Goal: Communication & Community: Answer question/provide support

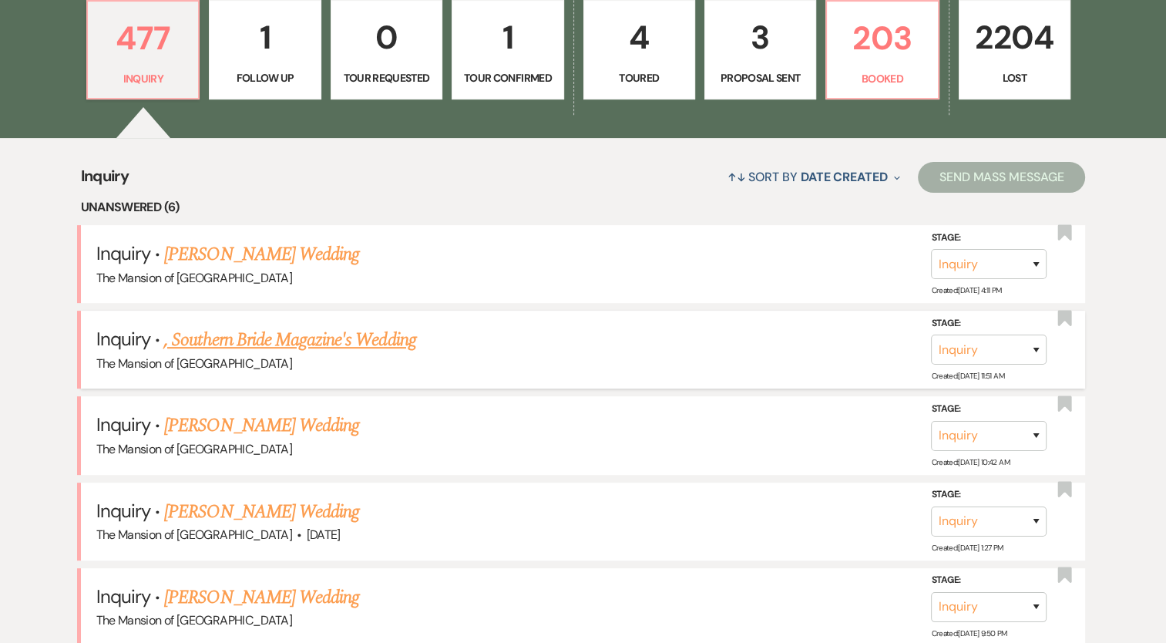
scroll to position [617, 0]
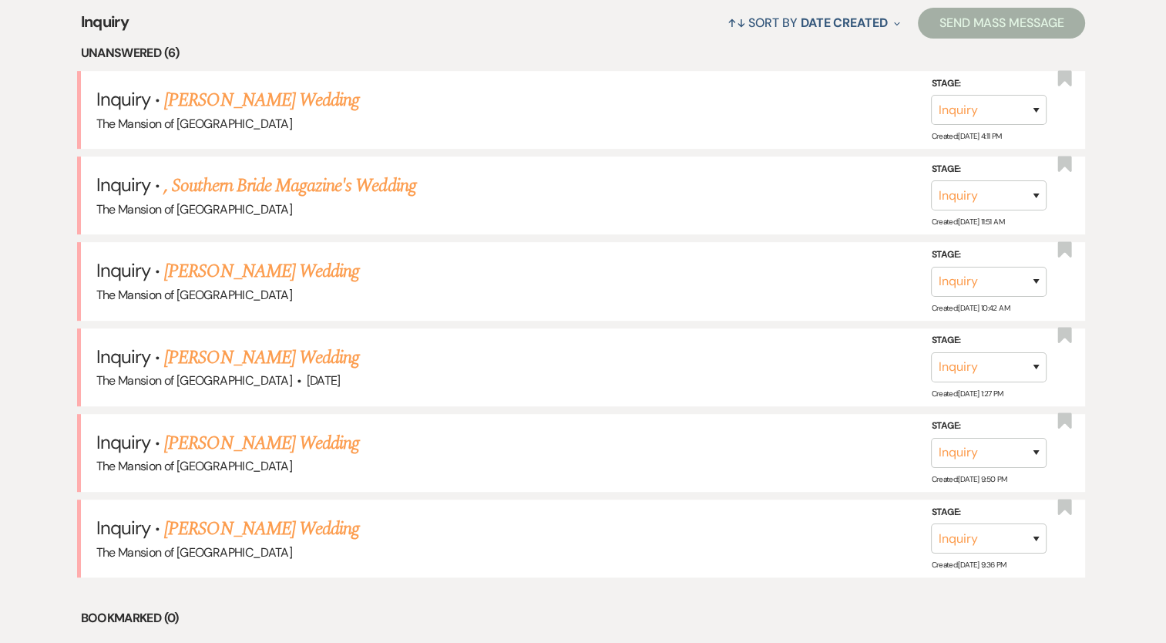
drag, startPoint x: 325, startPoint y: 526, endPoint x: 333, endPoint y: 513, distance: 14.5
click at [325, 526] on link "[PERSON_NAME] Wedding" at bounding box center [261, 529] width 195 height 28
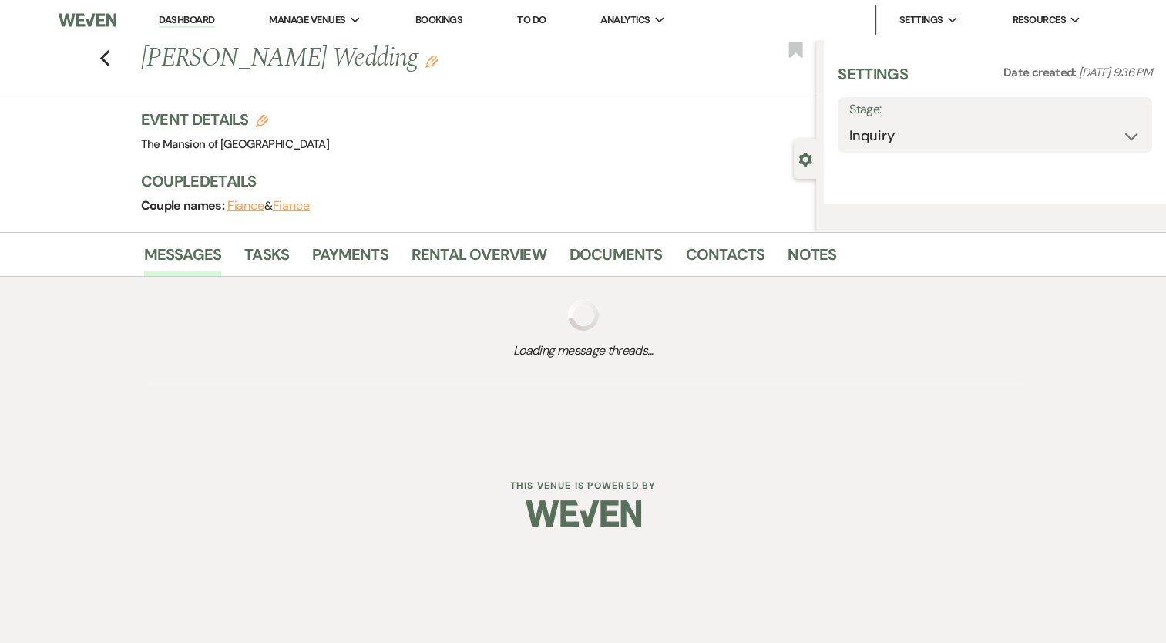
select select "5"
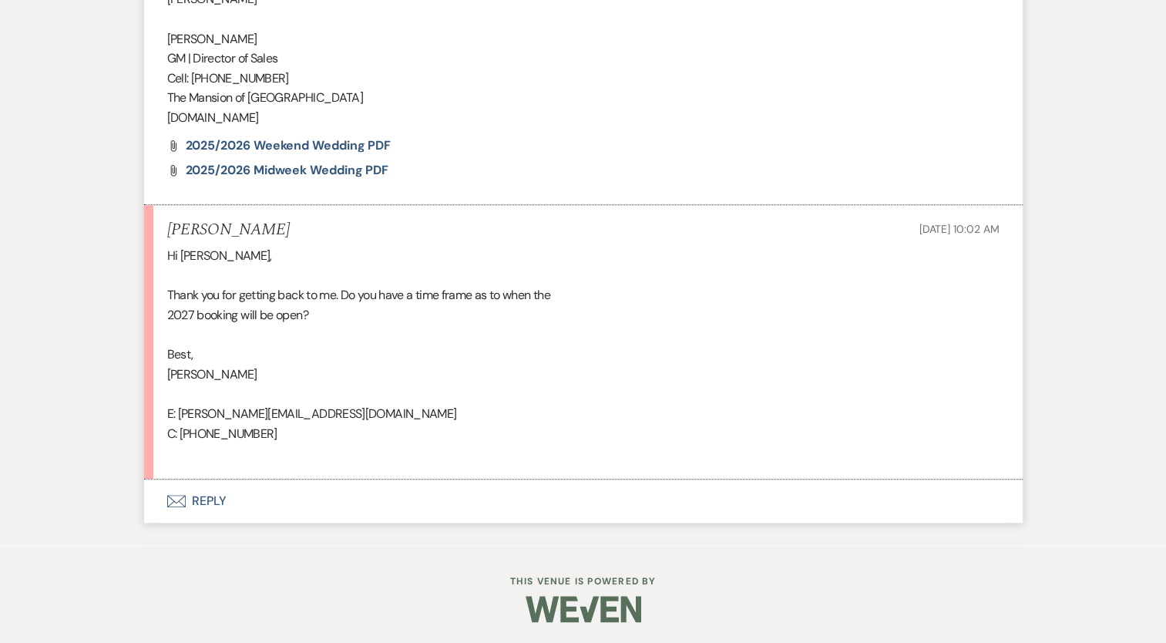
scroll to position [1377, 0]
click at [207, 506] on button "Envelope Reply" at bounding box center [583, 500] width 879 height 43
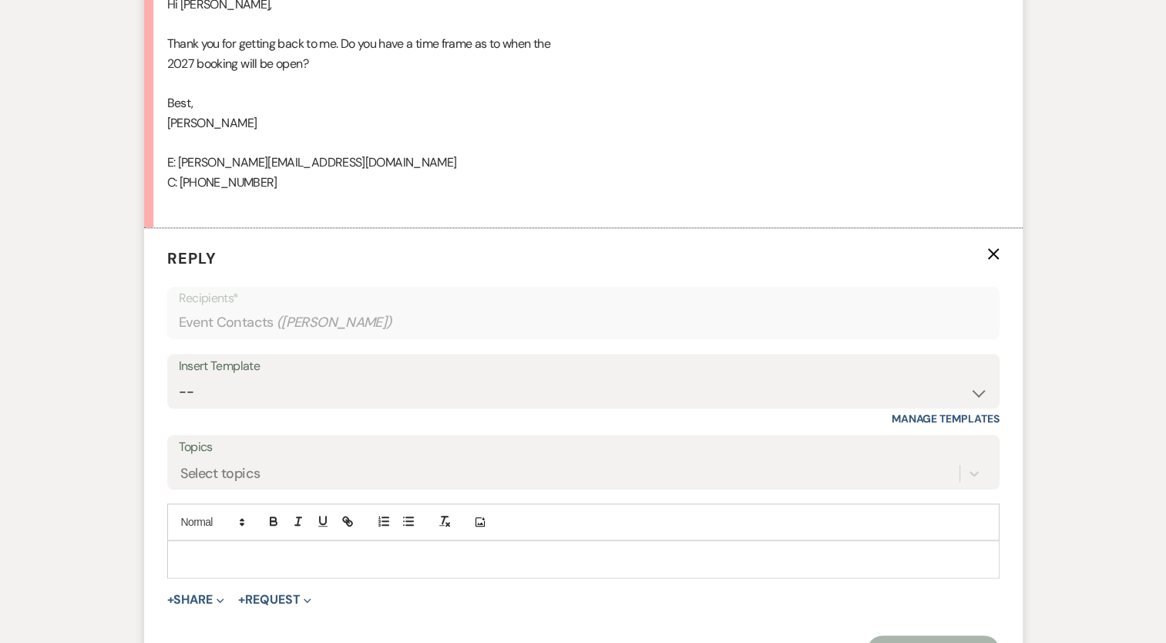
scroll to position [1671, 0]
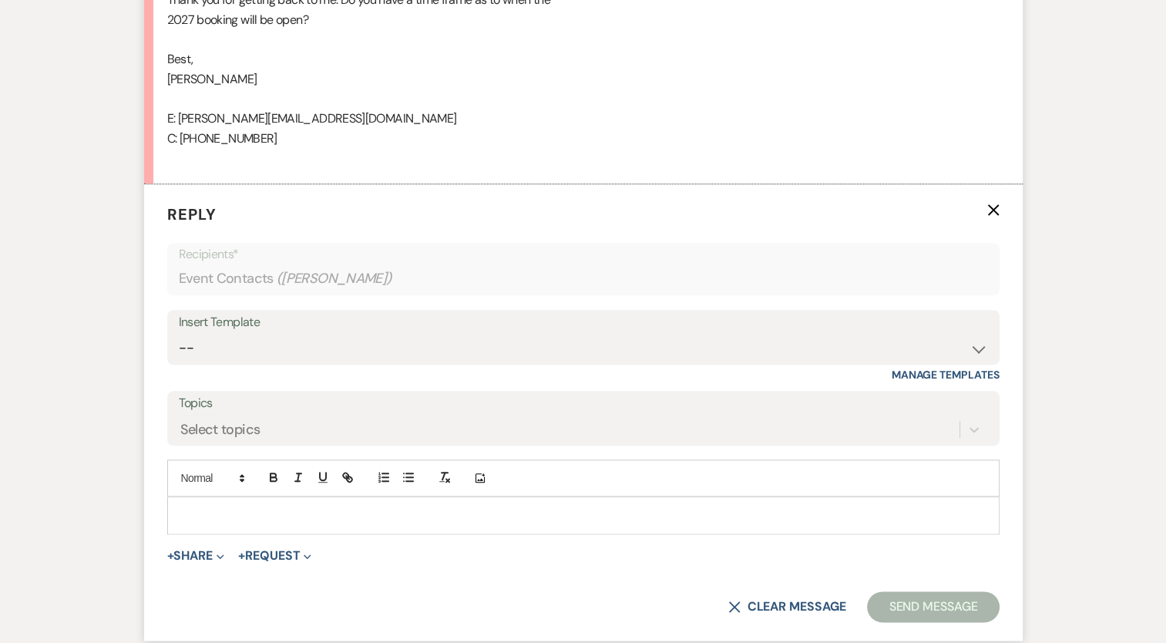
click at [251, 513] on p at bounding box center [584, 514] width 808 height 17
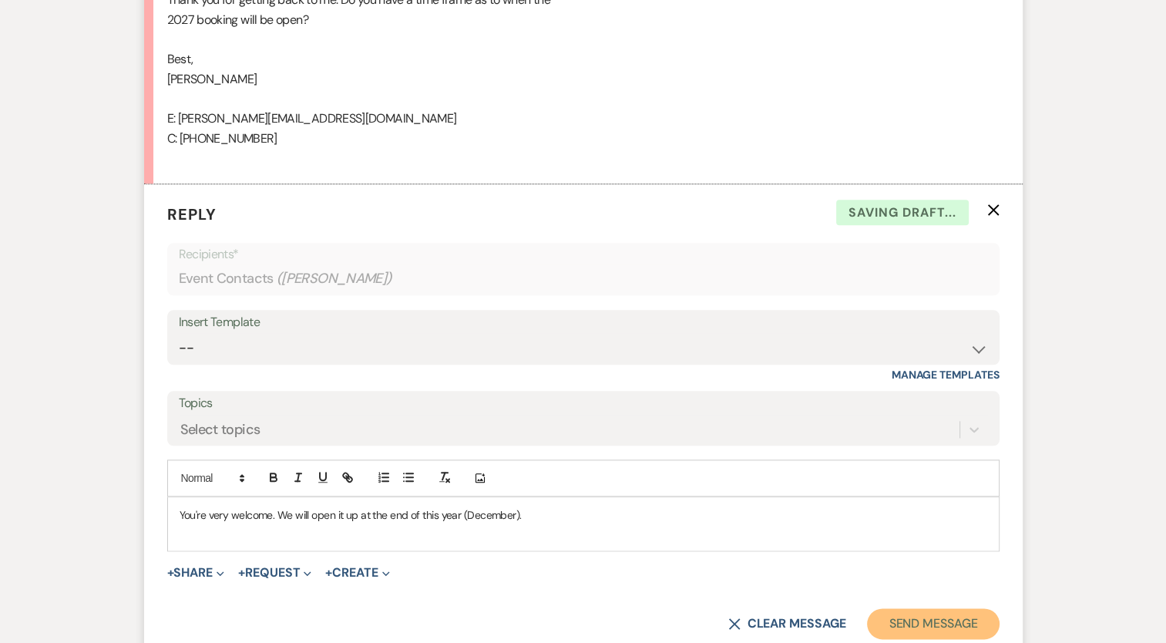
click at [963, 618] on button "Send Message" at bounding box center [933, 623] width 132 height 31
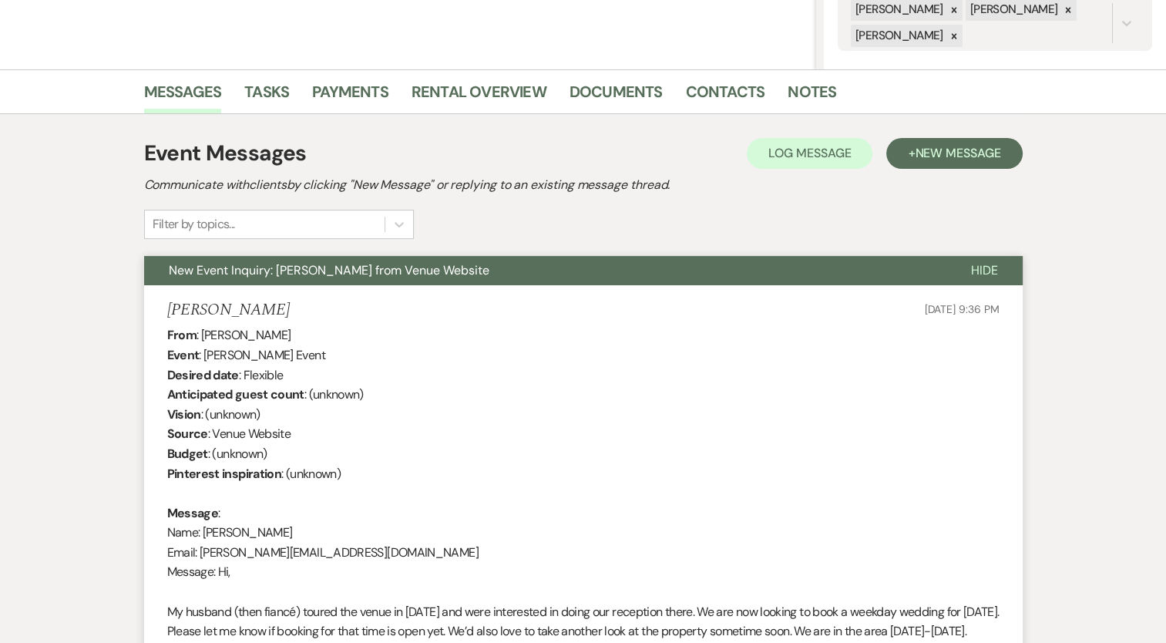
scroll to position [0, 0]
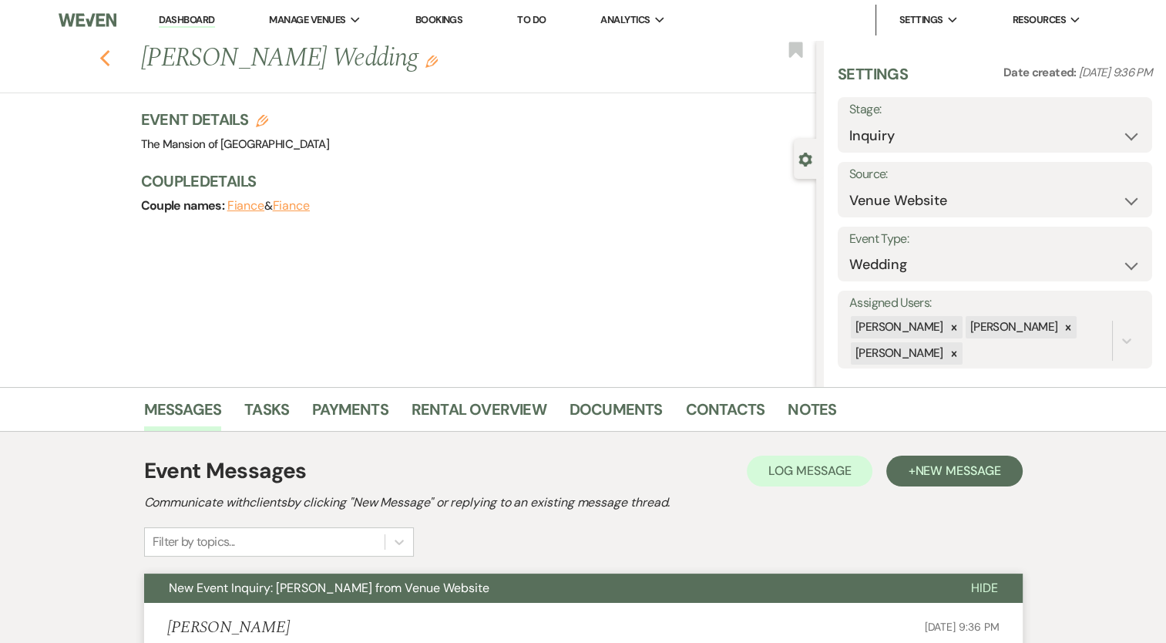
click at [107, 57] on use "button" at bounding box center [104, 58] width 10 height 17
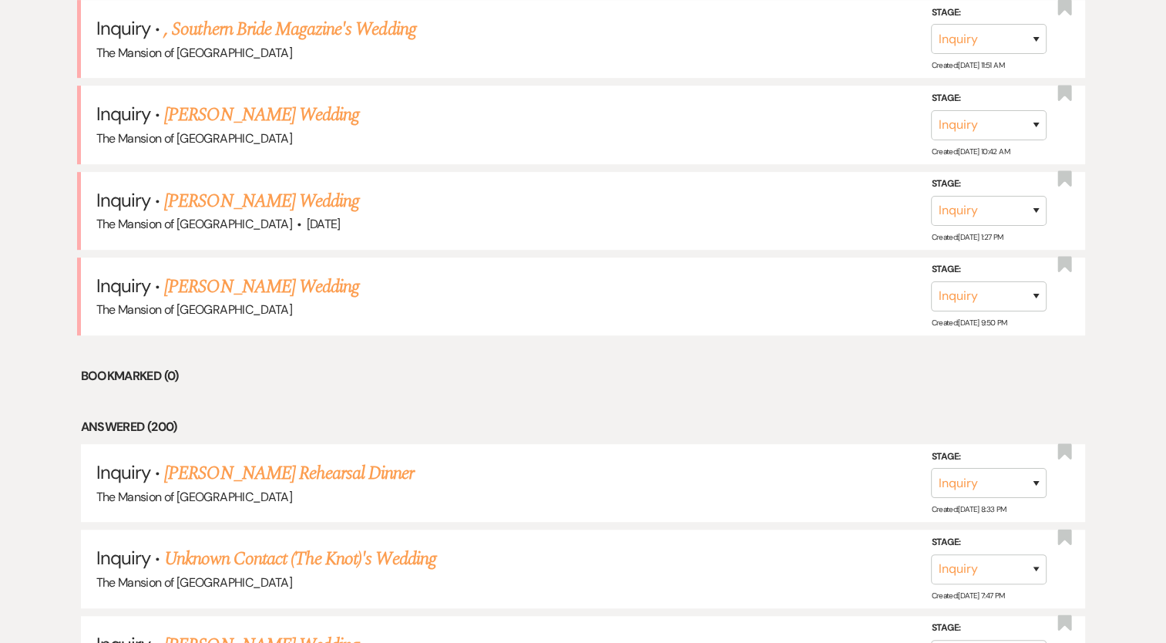
scroll to position [771, 0]
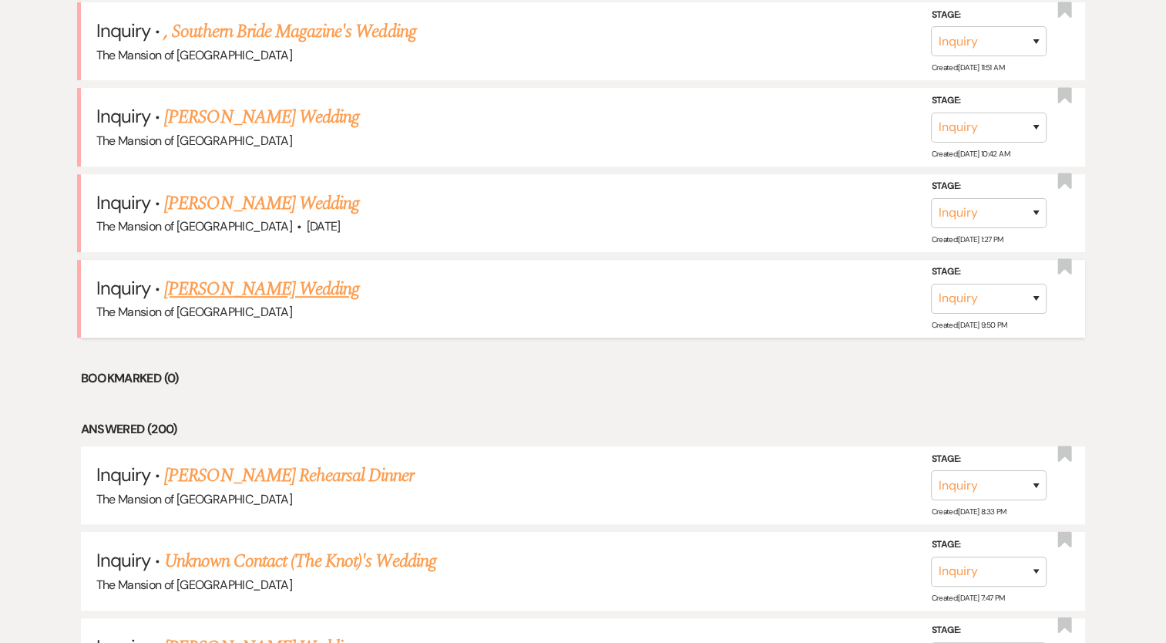
click at [286, 289] on link "[PERSON_NAME] Wedding" at bounding box center [261, 289] width 195 height 28
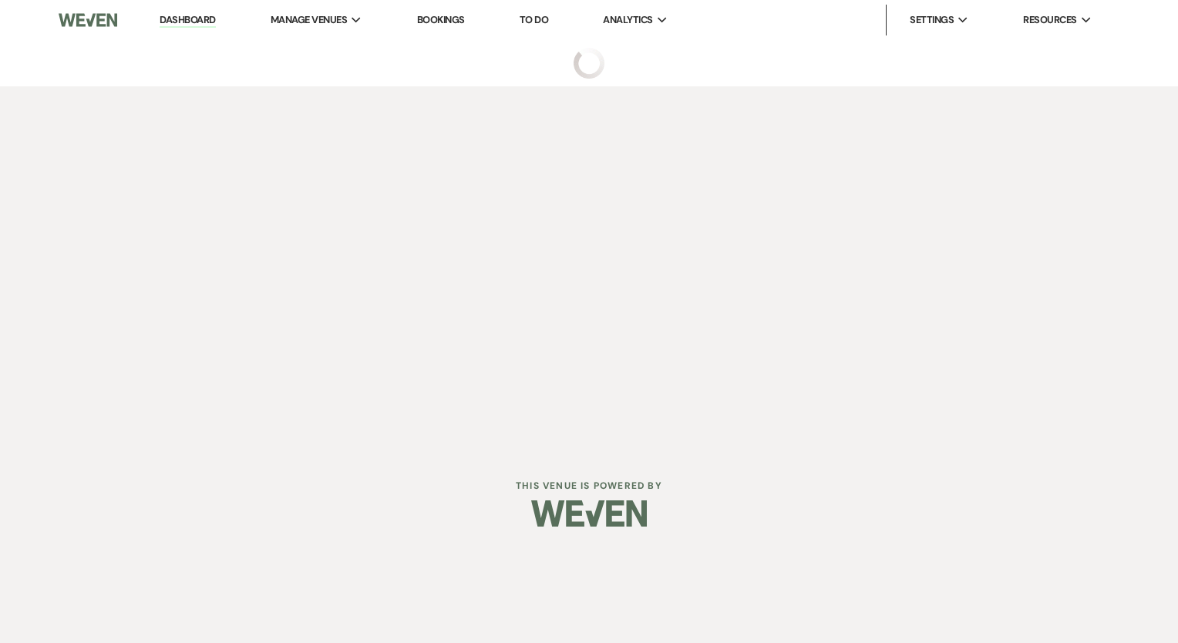
select select "5"
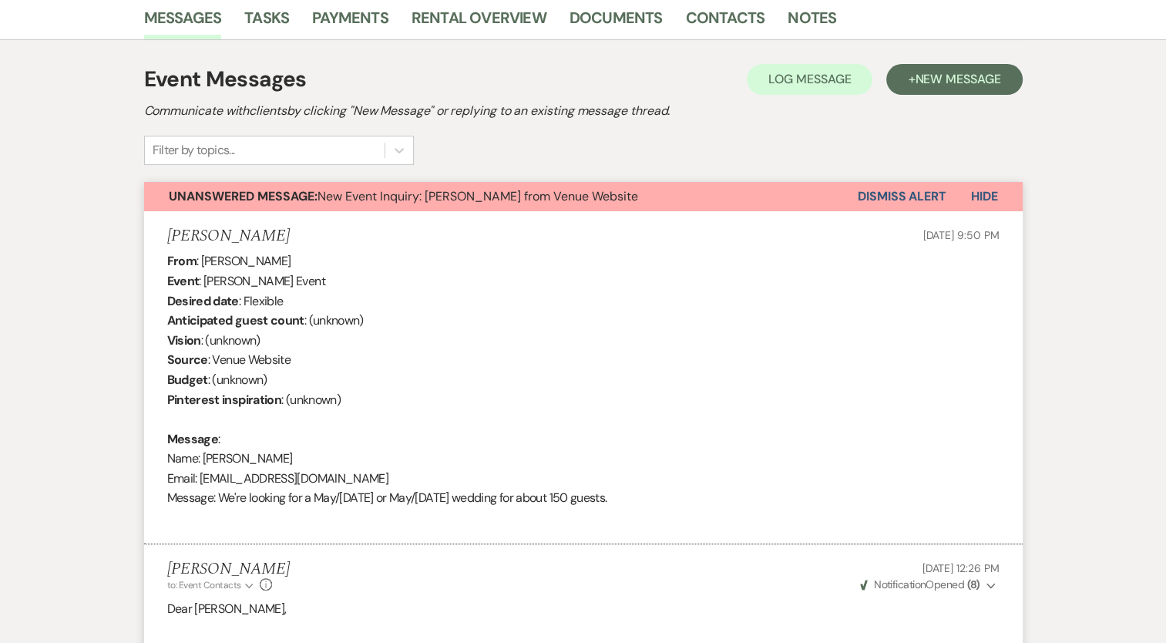
scroll to position [385, 0]
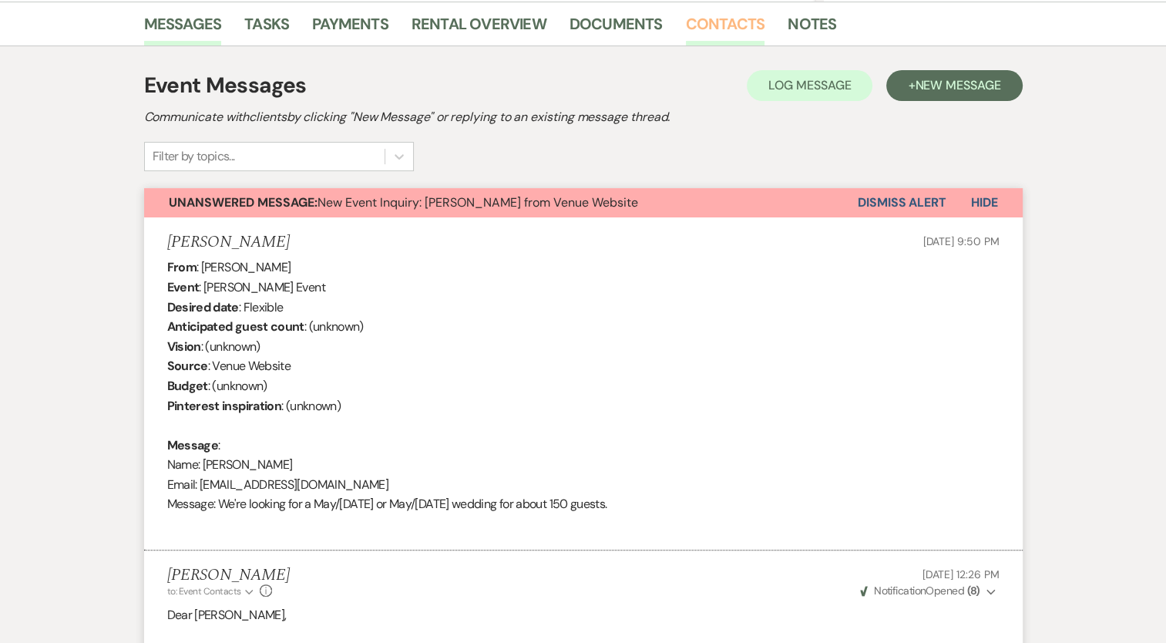
click at [711, 20] on link "Contacts" at bounding box center [725, 29] width 79 height 34
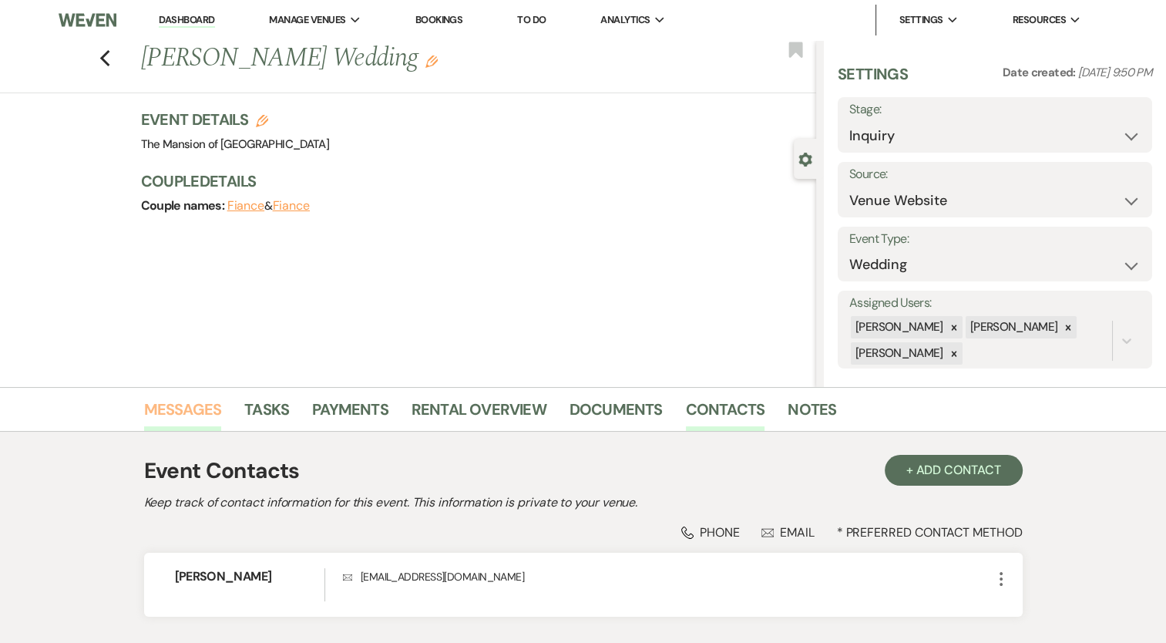
click at [167, 405] on link "Messages" at bounding box center [183, 414] width 78 height 34
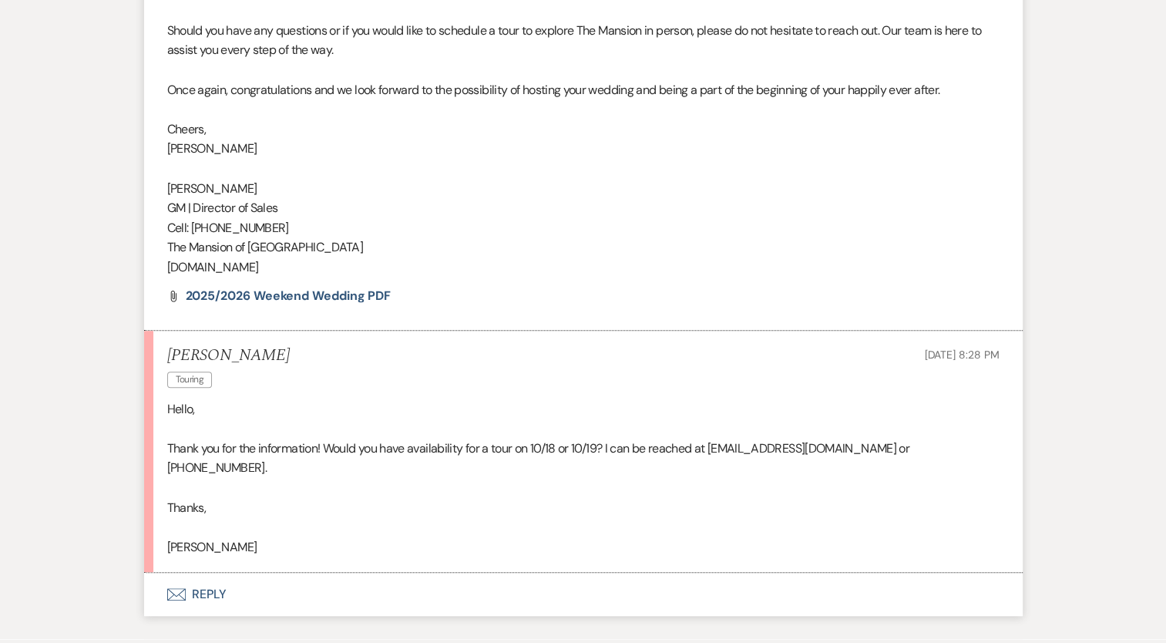
scroll to position [1203, 0]
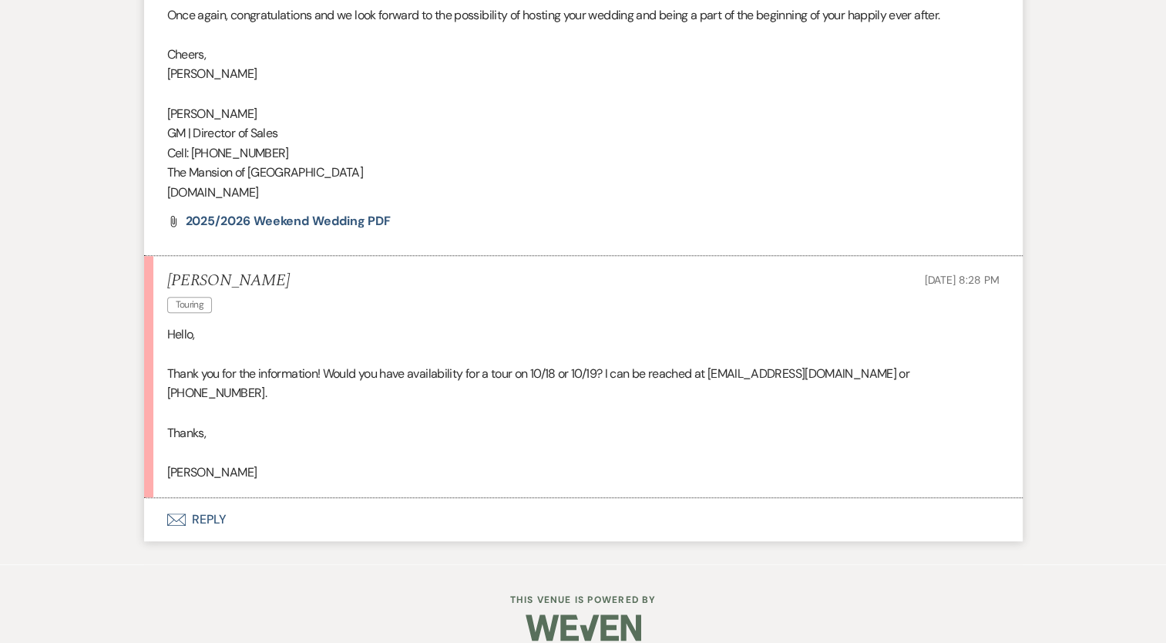
click at [213, 503] on button "Envelope Reply" at bounding box center [583, 519] width 879 height 43
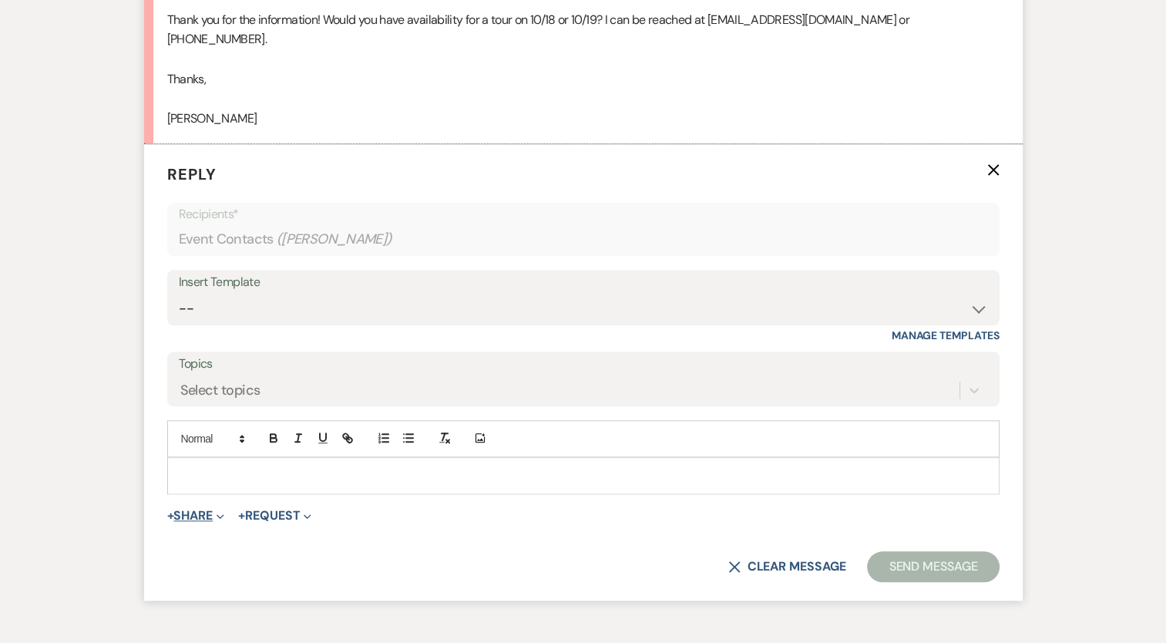
scroll to position [1586, 0]
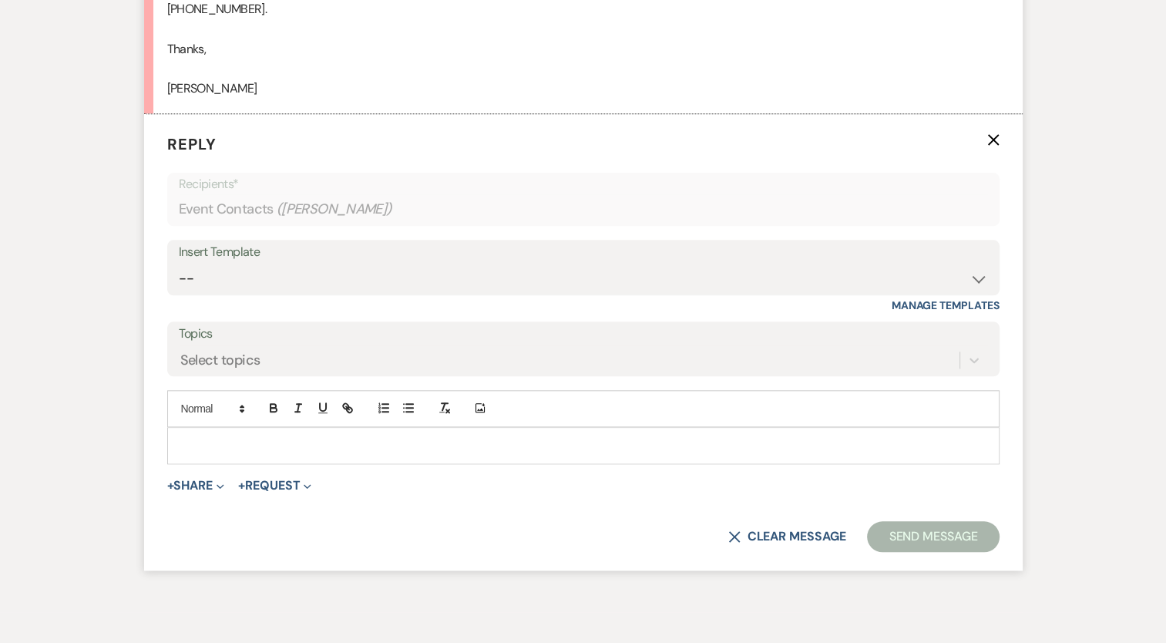
click at [214, 437] on p at bounding box center [584, 445] width 808 height 17
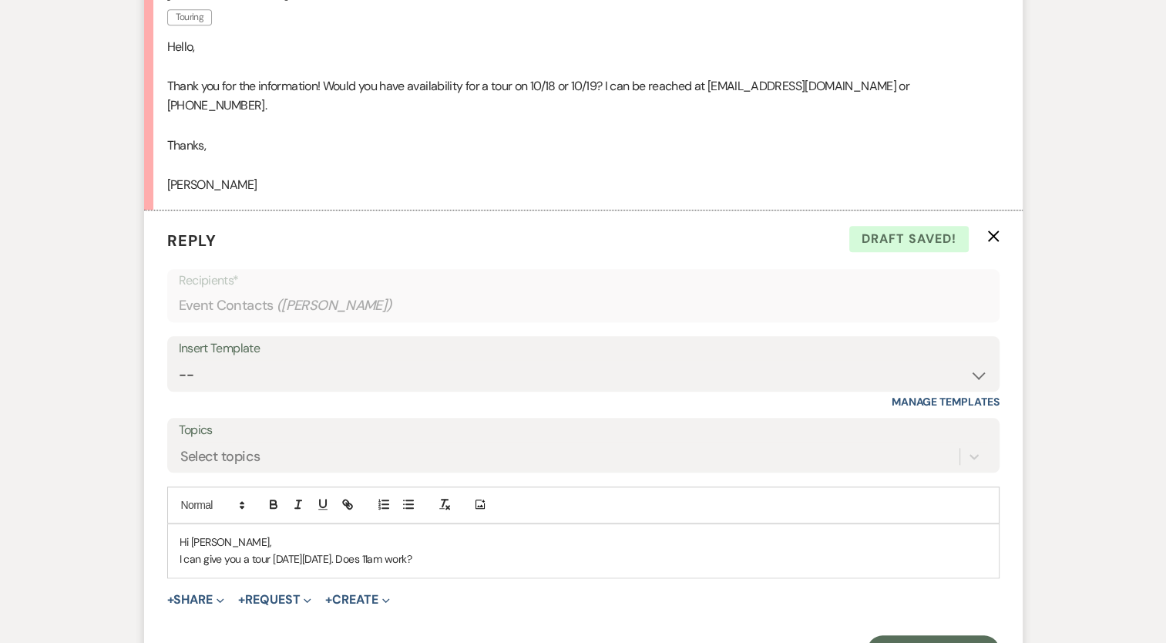
scroll to position [1509, 0]
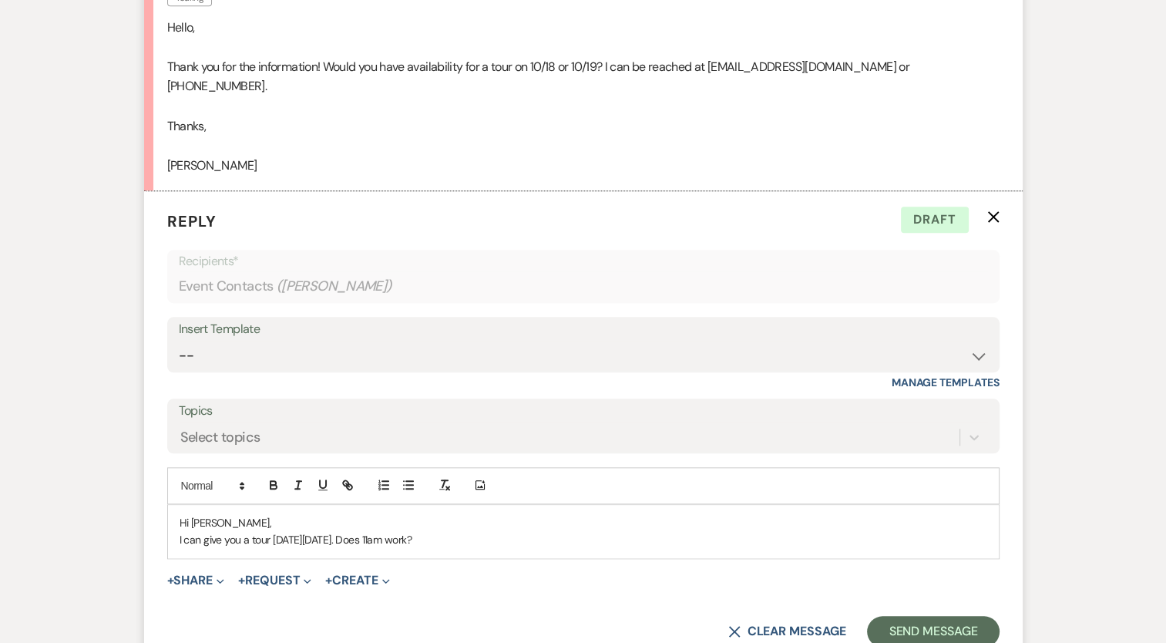
click at [171, 520] on div "Hi [PERSON_NAME], I can give you a tour [DATE][DATE]. Does 11am work?" at bounding box center [583, 531] width 831 height 53
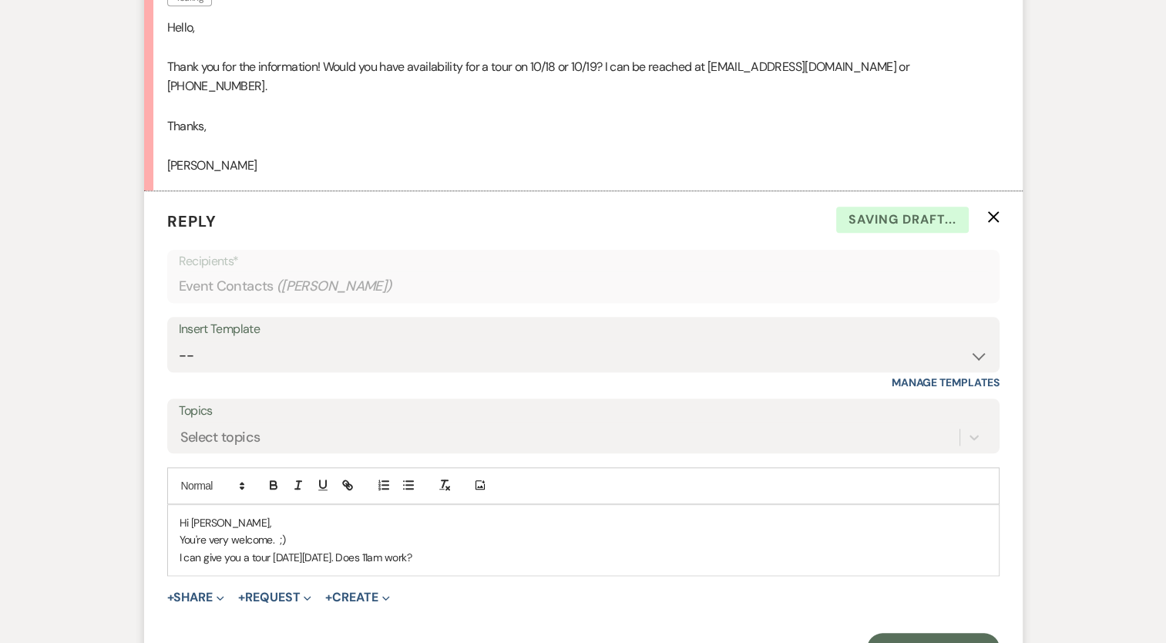
click at [531, 549] on p "I can give you a tour [DATE][DATE]. Does 11am work?" at bounding box center [584, 557] width 808 height 17
click at [894, 633] on button "Send Message" at bounding box center [933, 648] width 132 height 31
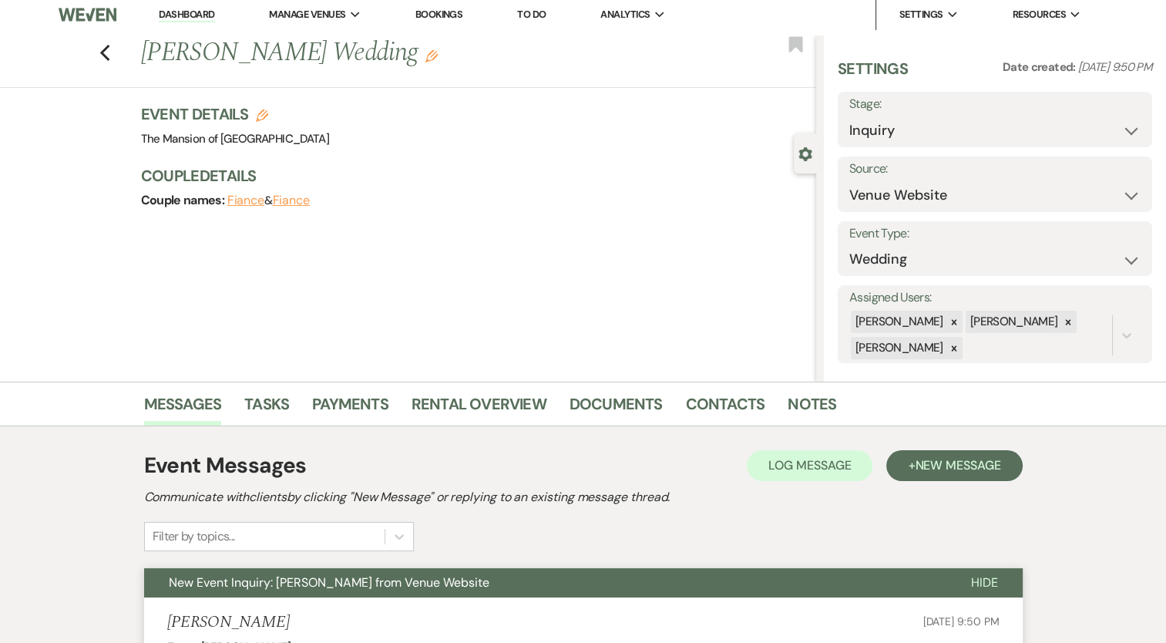
scroll to position [0, 0]
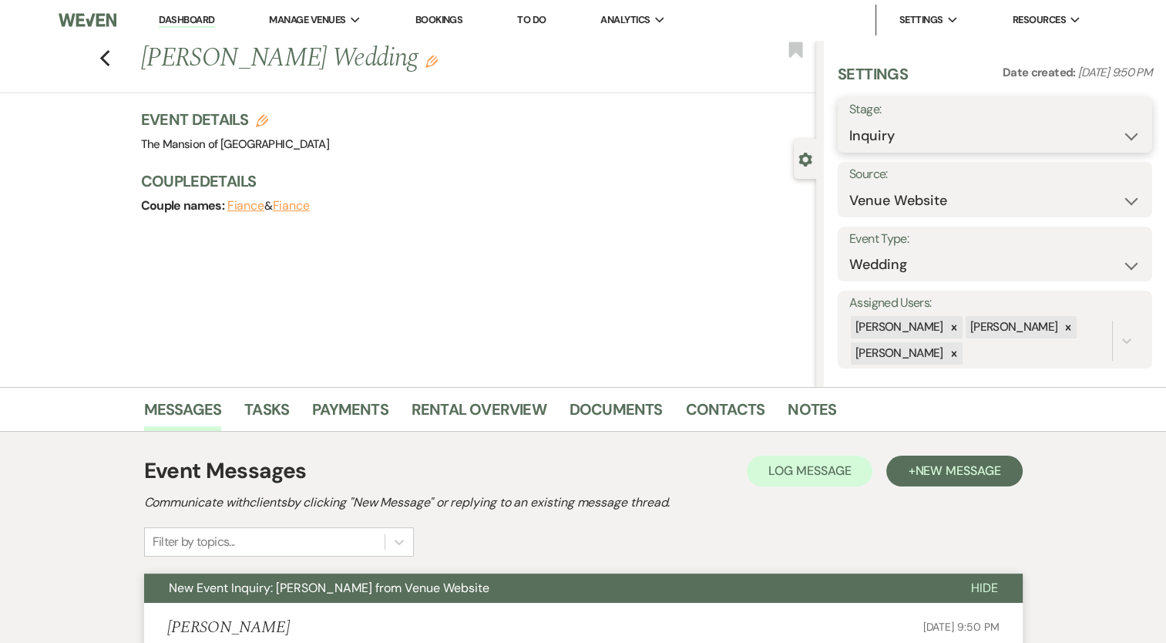
click at [962, 149] on select "Inquiry Follow Up Tour Requested Tour Confirmed Toured Proposal Sent Booked Lost" at bounding box center [994, 136] width 291 height 30
click at [963, 140] on select "Inquiry Follow Up Tour Requested Tour Confirmed Toured Proposal Sent Booked Lost" at bounding box center [994, 136] width 291 height 30
click at [893, 137] on select "Inquiry Follow Up Tour Requested Tour Confirmed Toured Proposal Sent Booked Lost" at bounding box center [994, 136] width 291 height 30
click at [1021, 138] on select "Inquiry Follow Up Tour Requested Tour Confirmed Toured Proposal Sent Booked Lost" at bounding box center [994, 136] width 291 height 30
click at [1120, 139] on select "Inquiry Follow Up Tour Requested Tour Confirmed Toured Proposal Sent Booked Lost" at bounding box center [994, 136] width 291 height 30
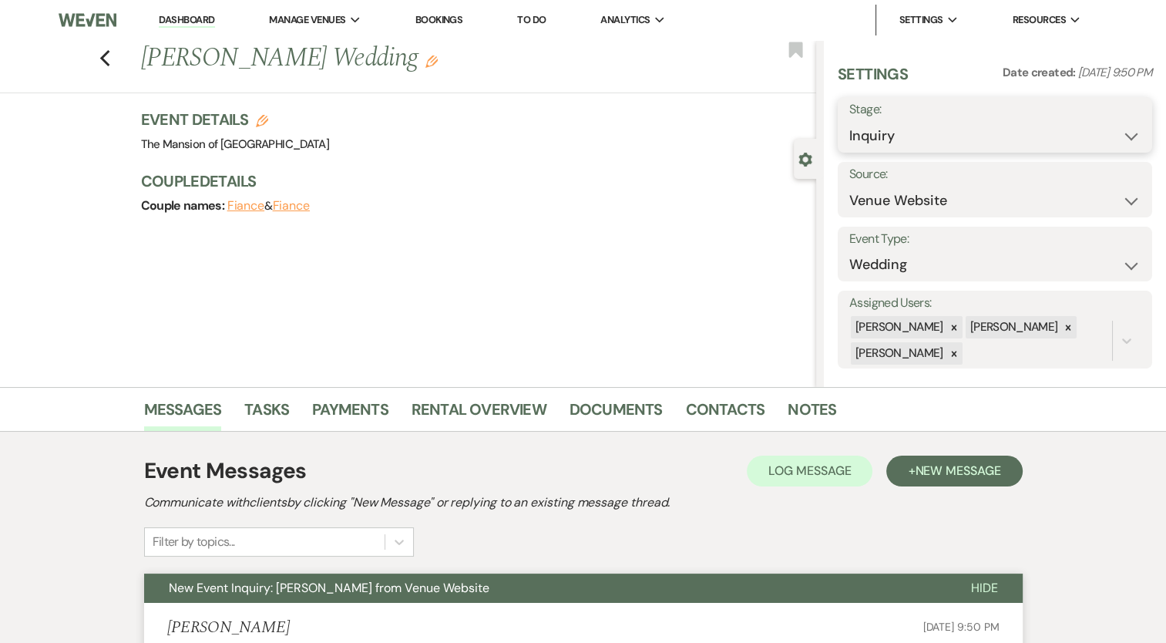
select select "2"
click at [849, 121] on select "Inquiry Follow Up Tour Requested Tour Confirmed Toured Proposal Sent Booked Lost" at bounding box center [994, 136] width 291 height 30
click at [1098, 128] on button "Save" at bounding box center [1120, 124] width 65 height 31
click at [109, 60] on use "button" at bounding box center [104, 58] width 10 height 17
select select "2"
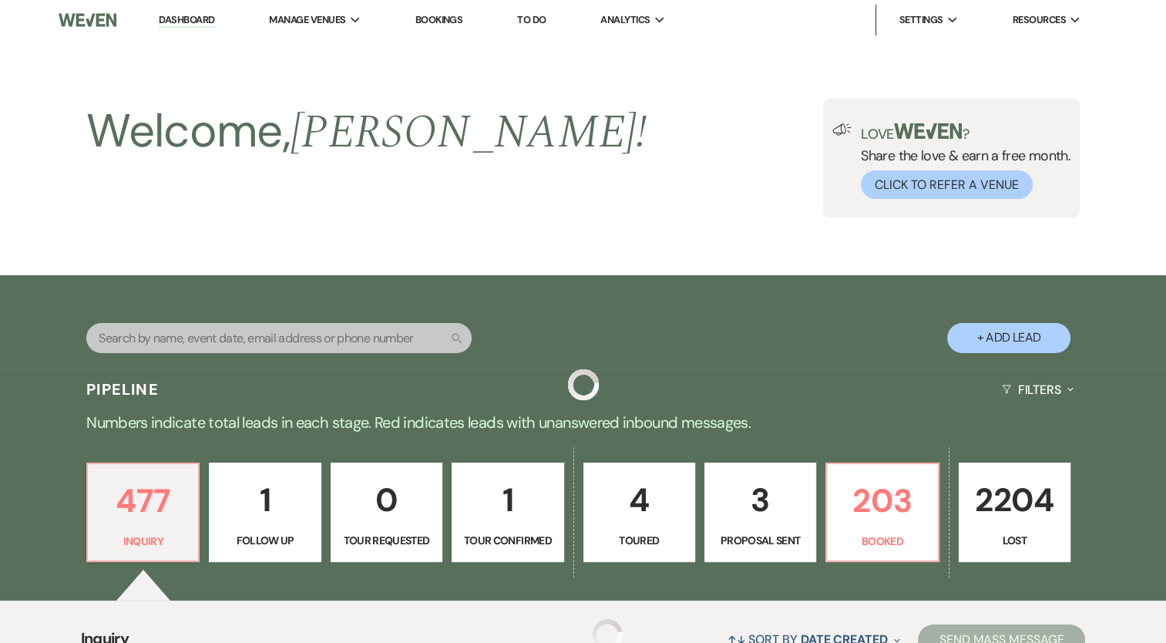
scroll to position [771, 0]
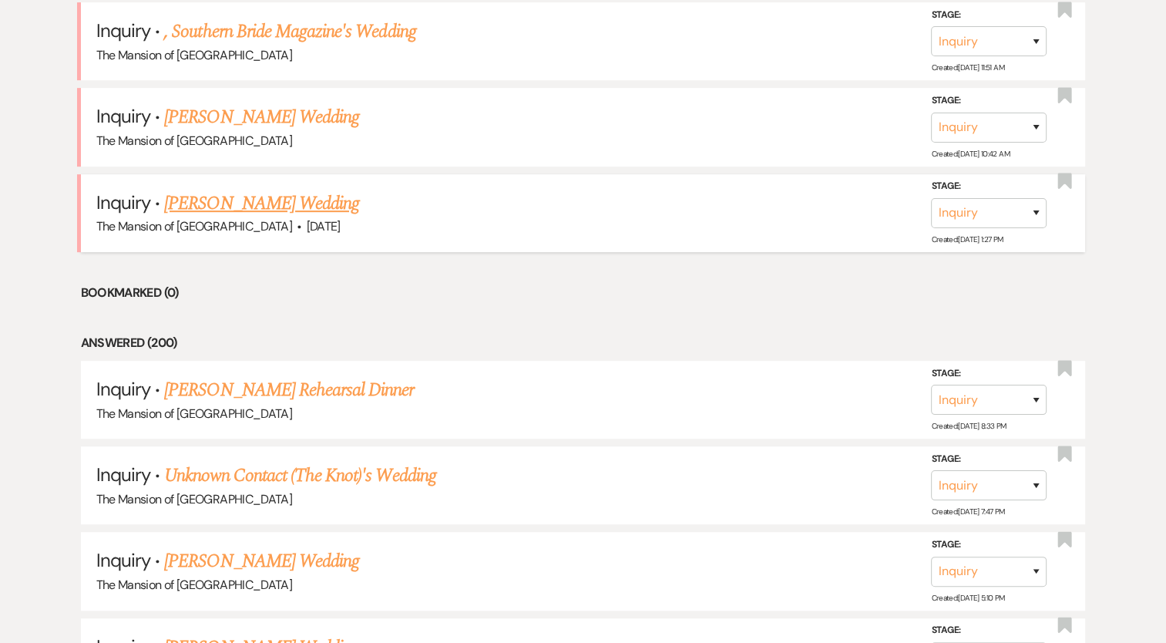
click at [276, 199] on link "[PERSON_NAME] Wedding" at bounding box center [261, 204] width 195 height 28
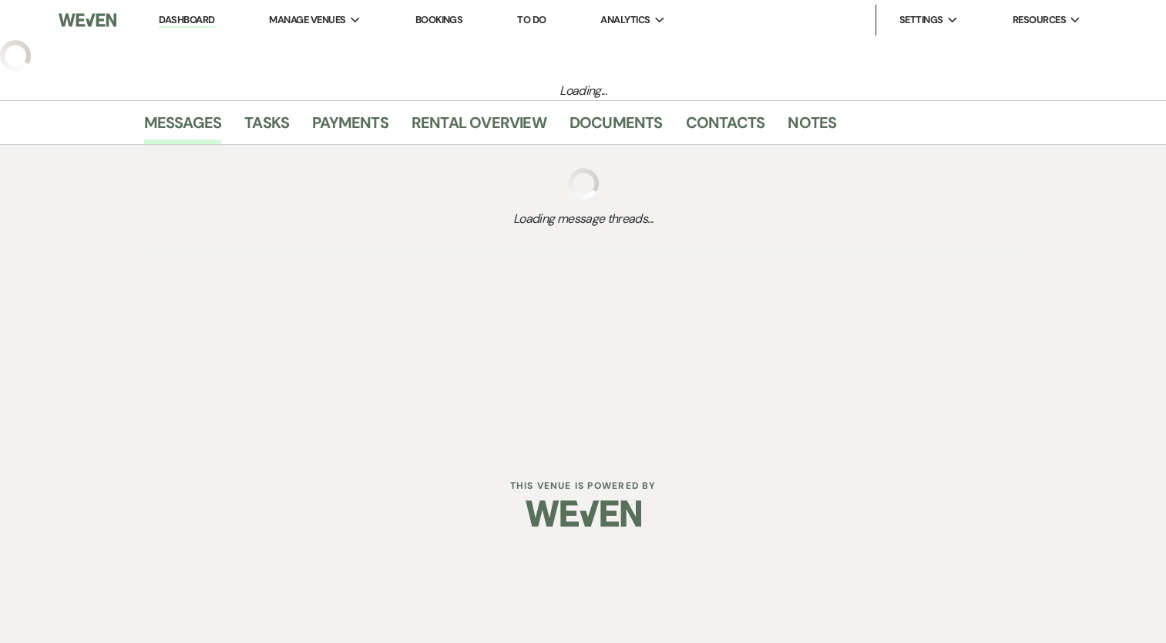
select select "5"
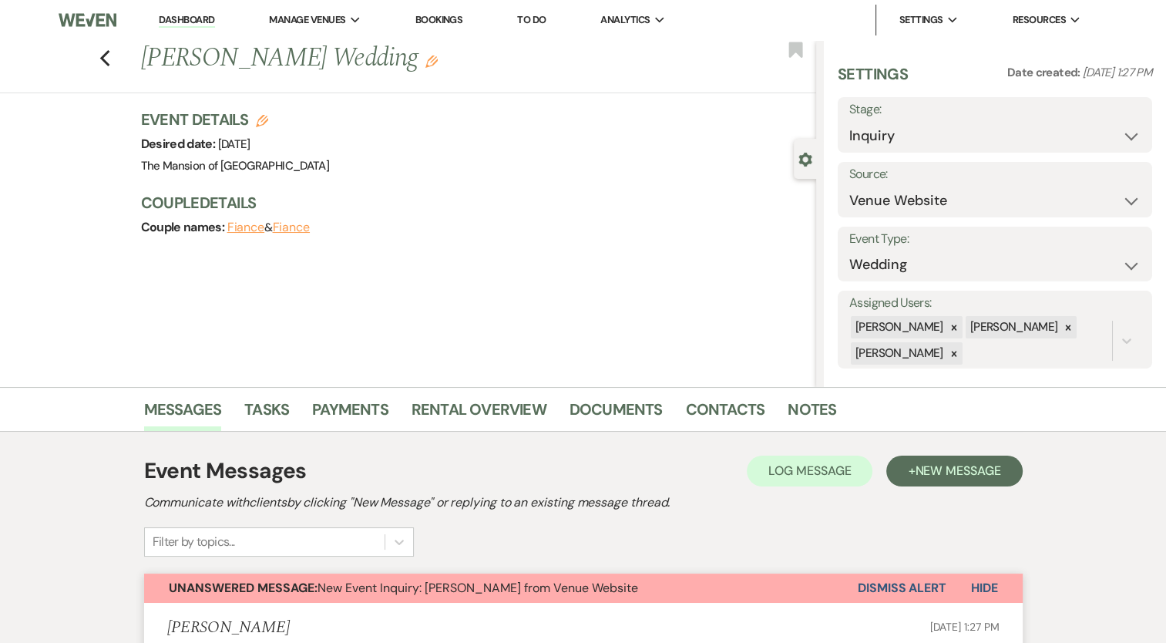
click at [885, 586] on button "Dismiss Alert" at bounding box center [902, 588] width 89 height 29
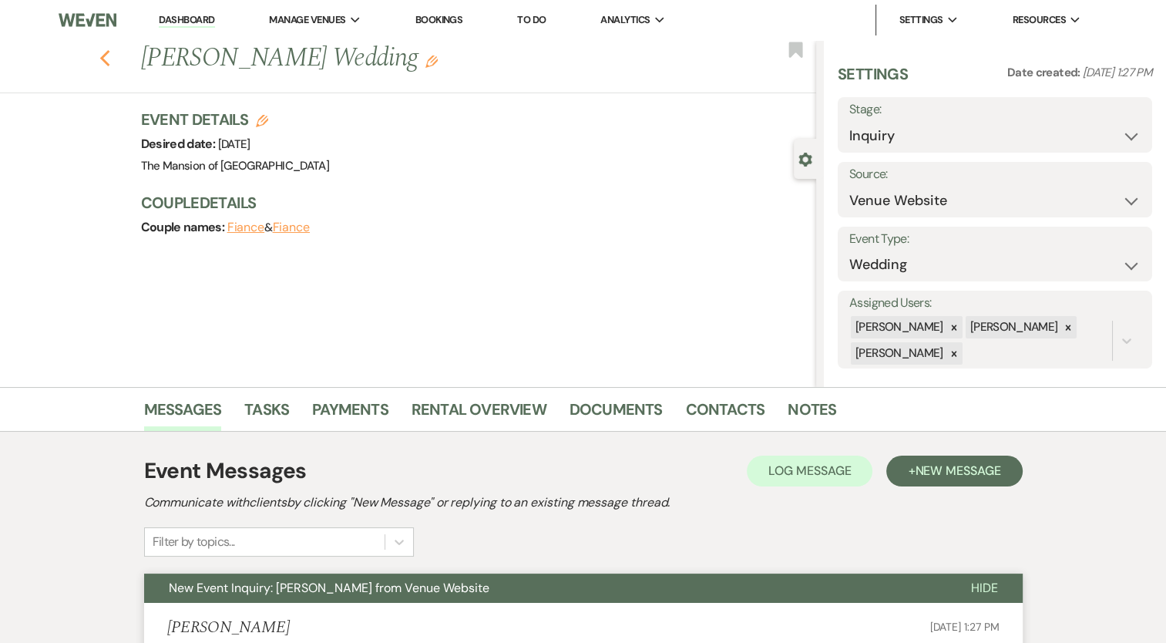
click at [109, 54] on icon "Previous" at bounding box center [105, 58] width 12 height 19
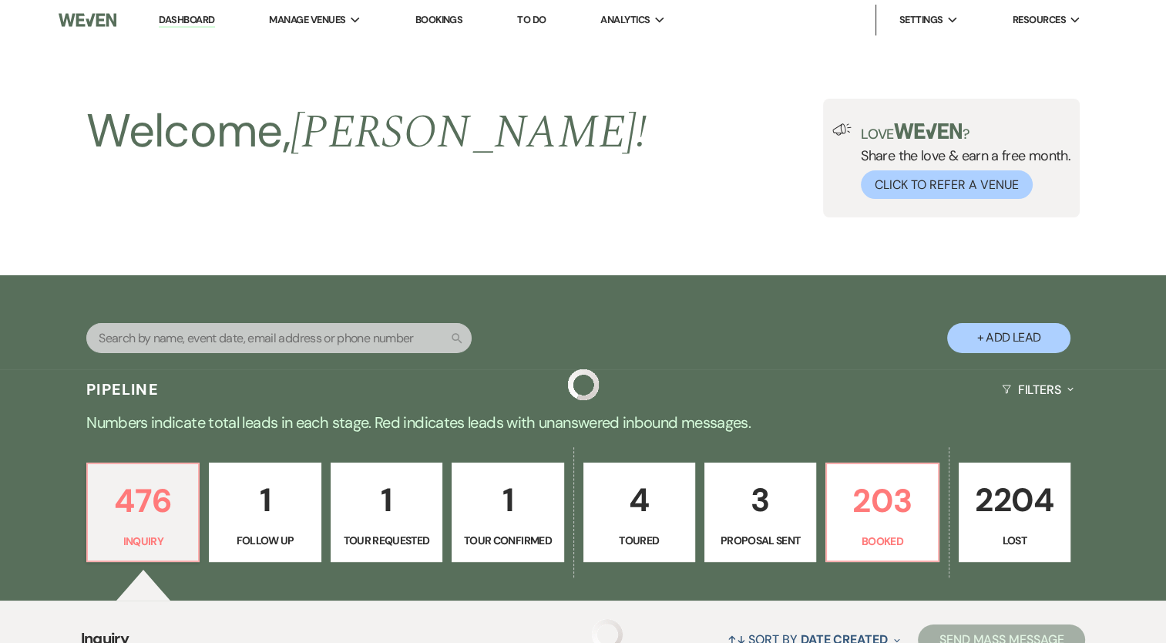
scroll to position [771, 0]
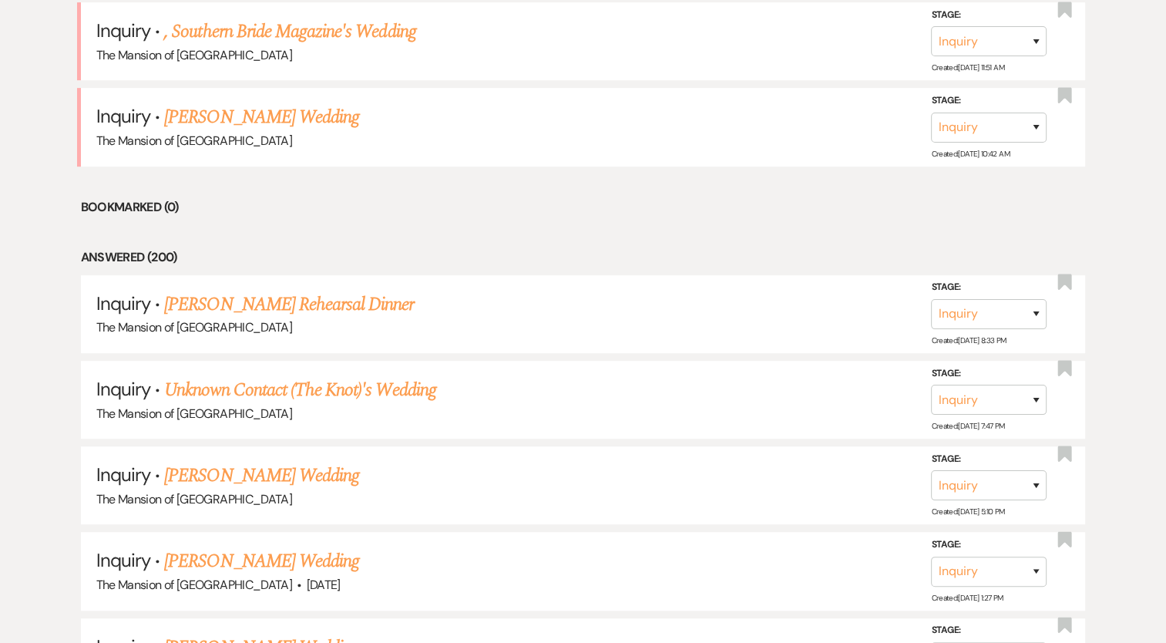
drag, startPoint x: 232, startPoint y: 119, endPoint x: 274, endPoint y: 221, distance: 110.9
click at [232, 119] on link "[PERSON_NAME] Wedding" at bounding box center [261, 117] width 195 height 28
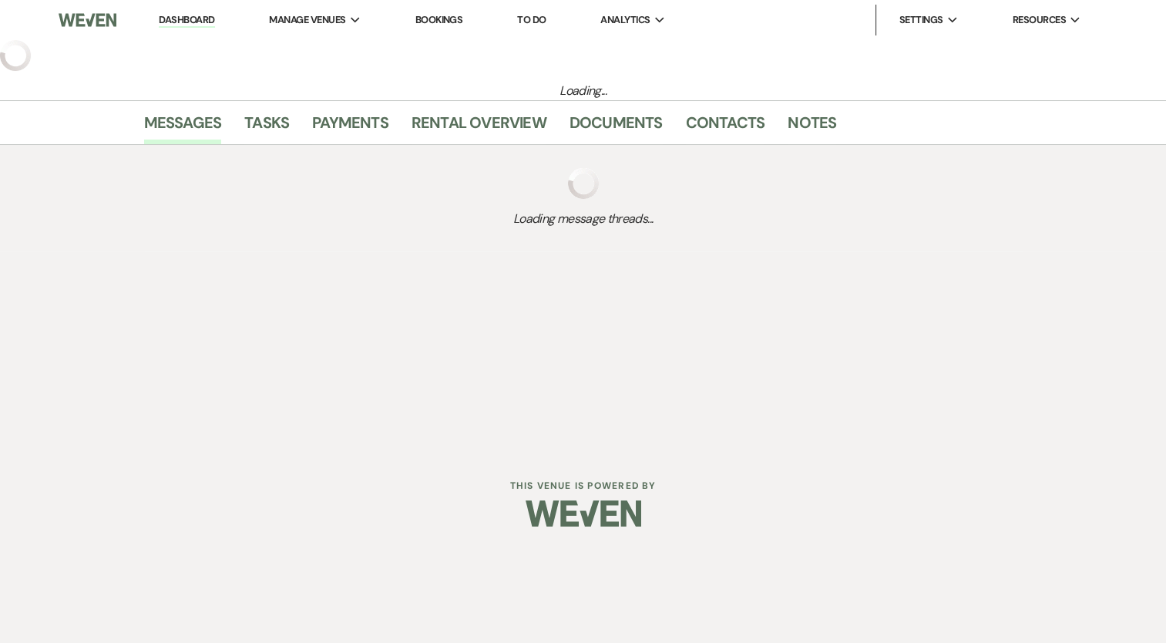
select select "5"
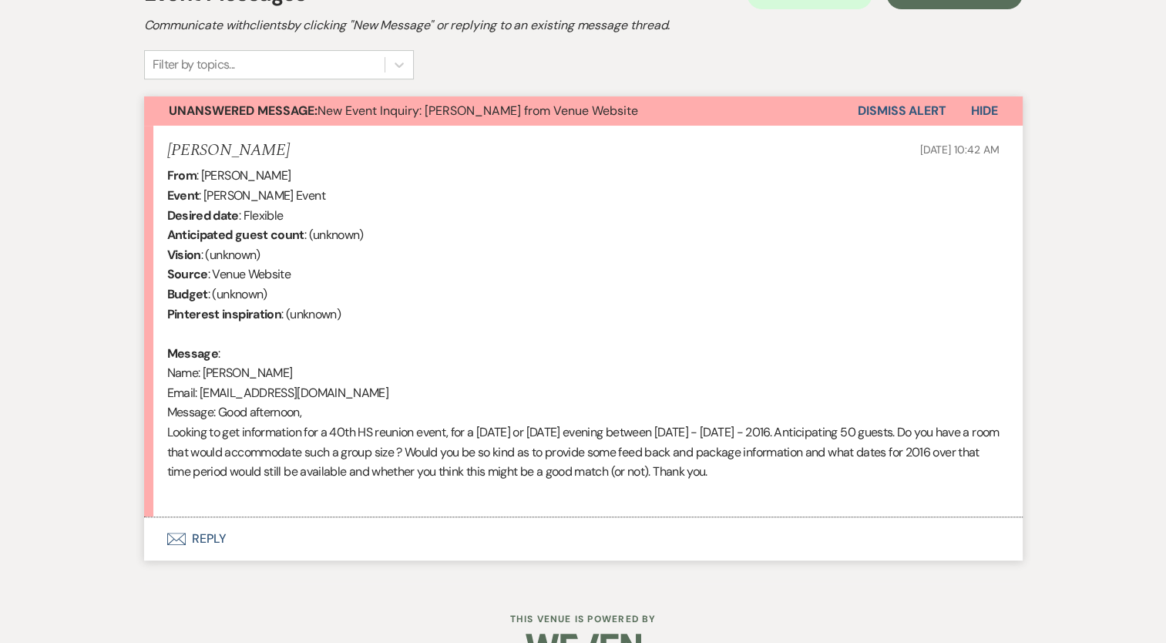
scroll to position [516, 0]
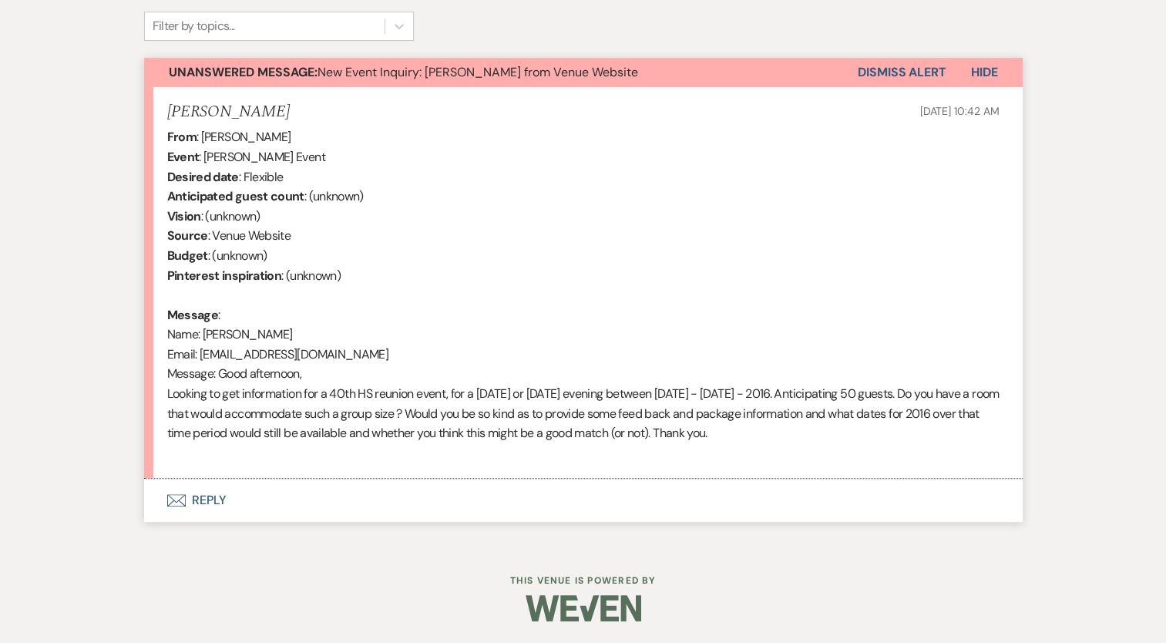
click at [210, 493] on button "Envelope Reply" at bounding box center [583, 500] width 879 height 43
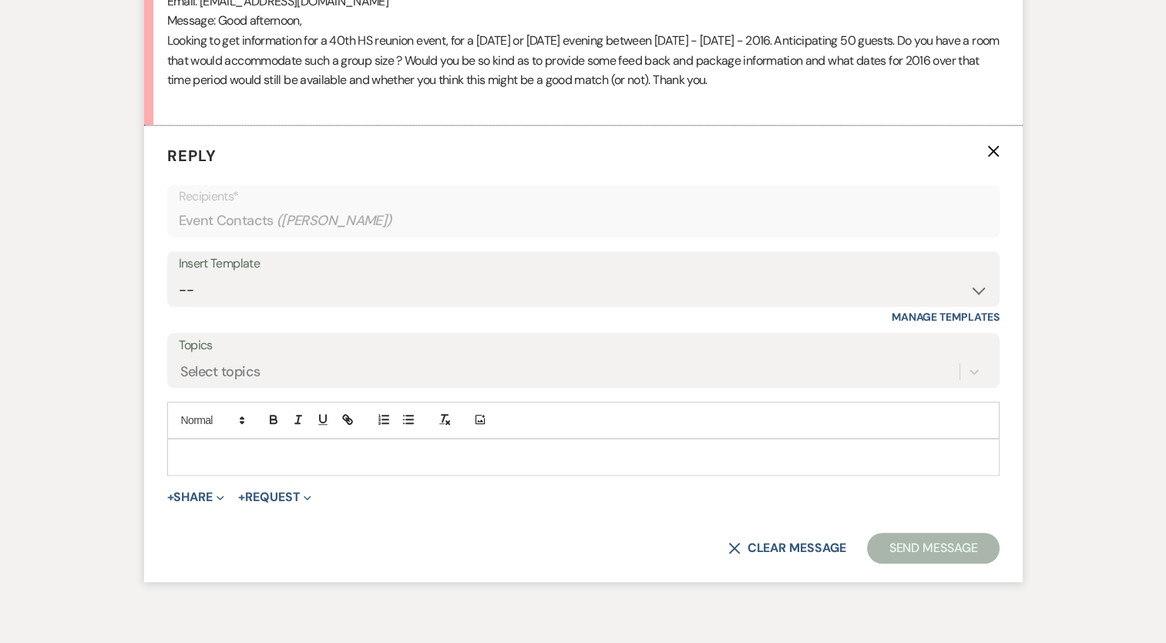
scroll to position [900, 0]
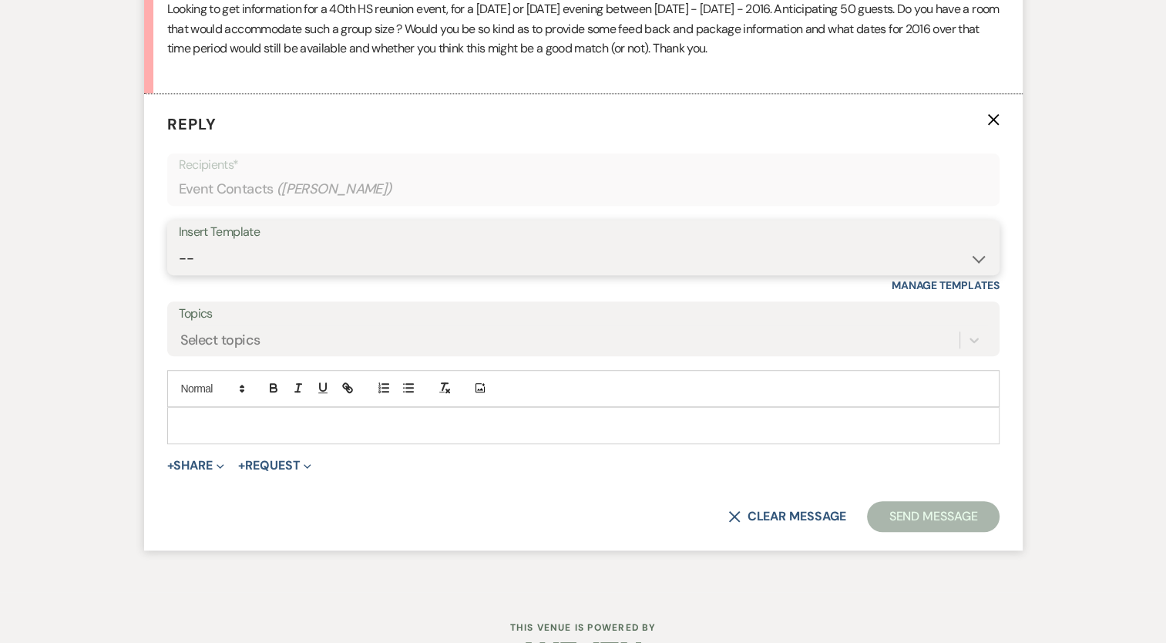
click at [257, 261] on select "-- Booking Template Final Number & Meeting Request Copy of Weven Planning Porta…" at bounding box center [583, 259] width 809 height 30
select select "1394"
click at [179, 244] on select "-- Booking Template Final Number & Meeting Request Copy of Weven Planning Porta…" at bounding box center [583, 259] width 809 height 30
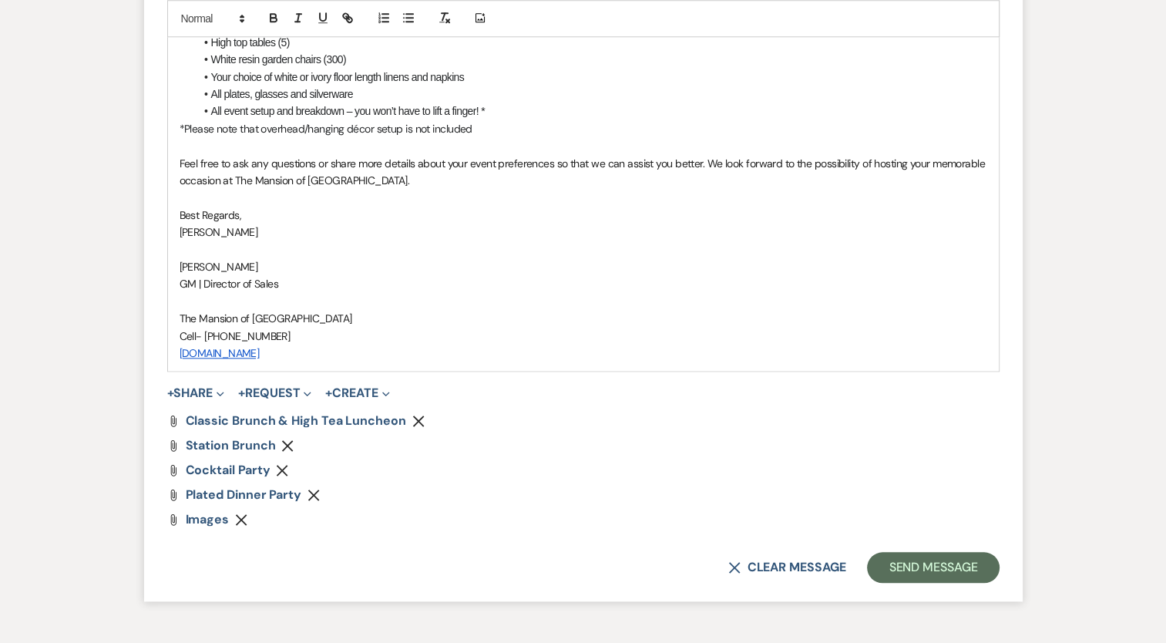
scroll to position [1671, 0]
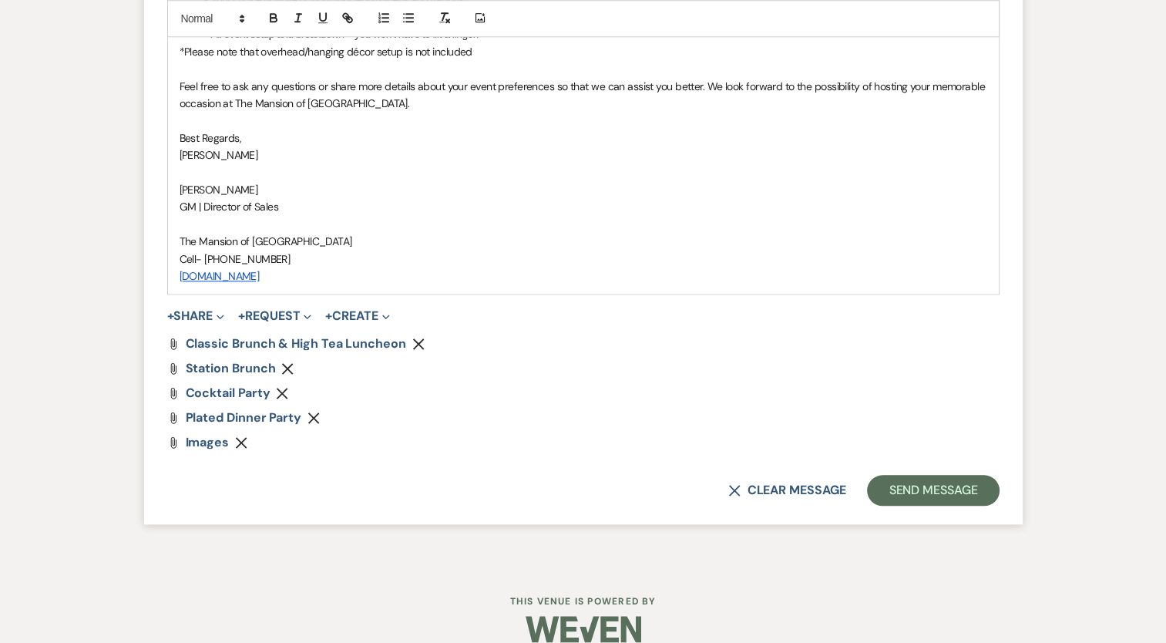
click at [416, 339] on use "button" at bounding box center [419, 344] width 12 height 12
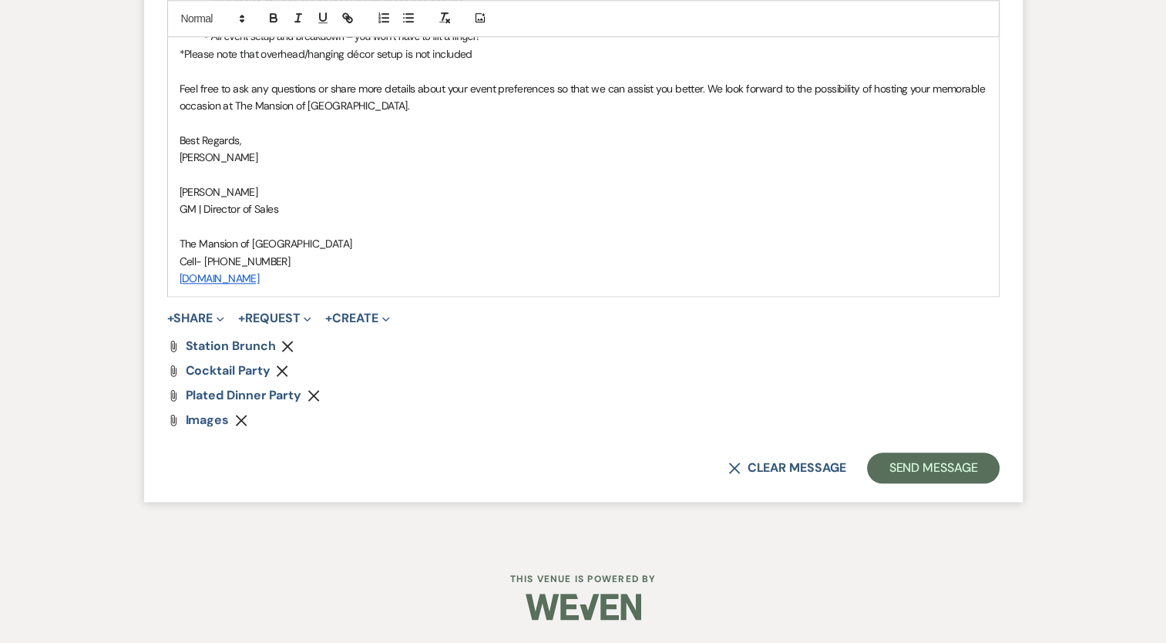
scroll to position [1667, 0]
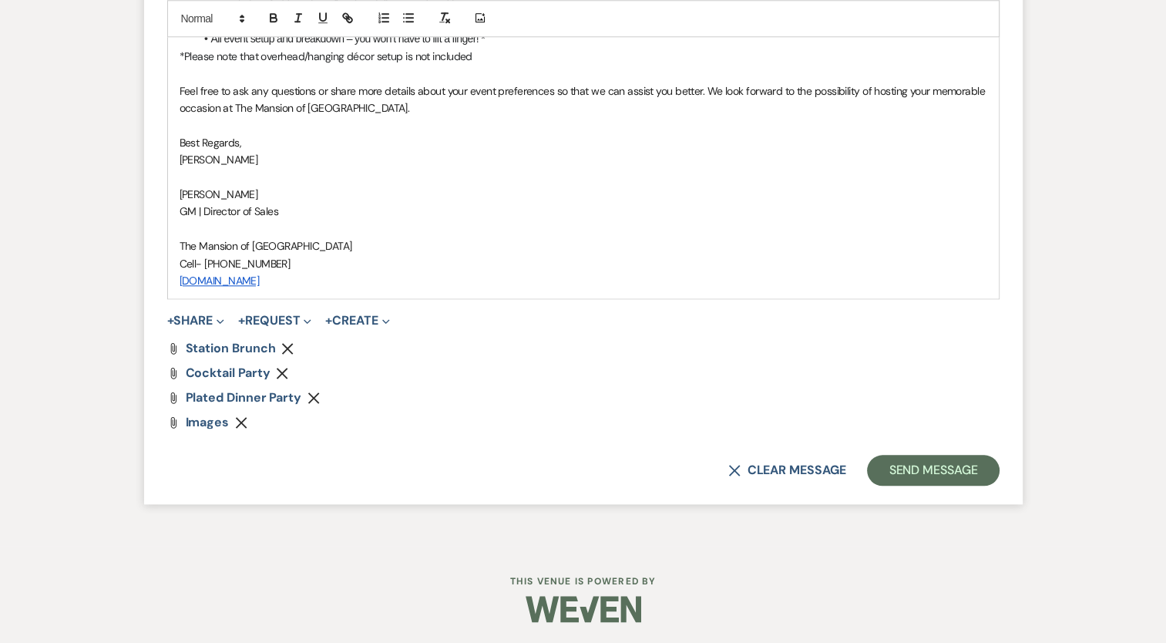
click at [287, 344] on icon "Remove" at bounding box center [287, 348] width 12 height 12
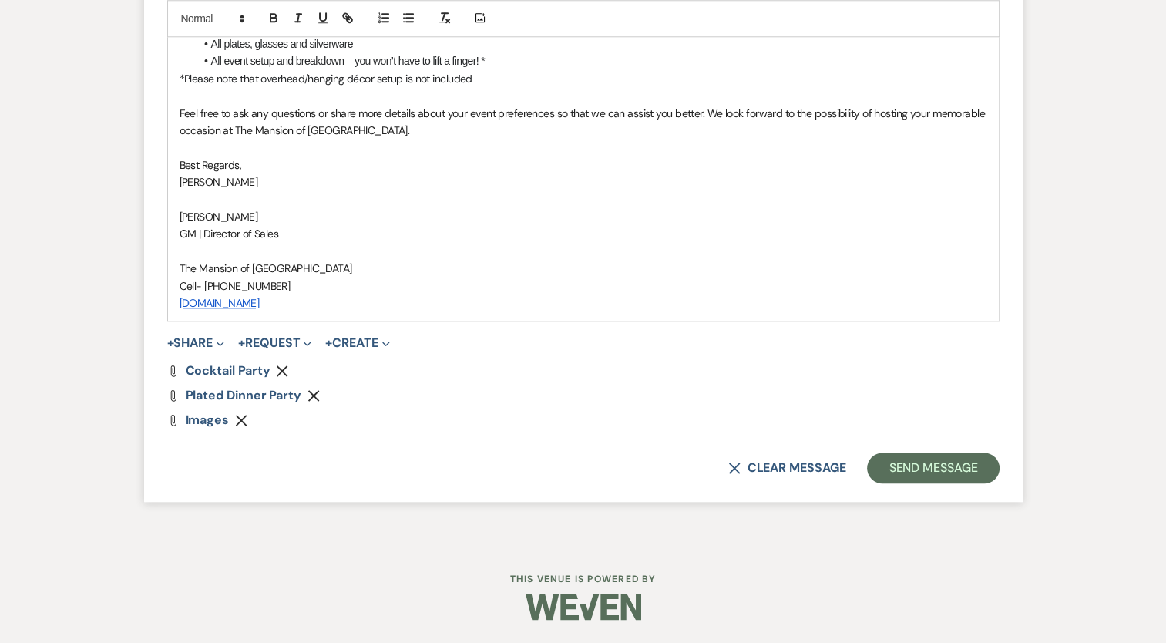
scroll to position [1642, 0]
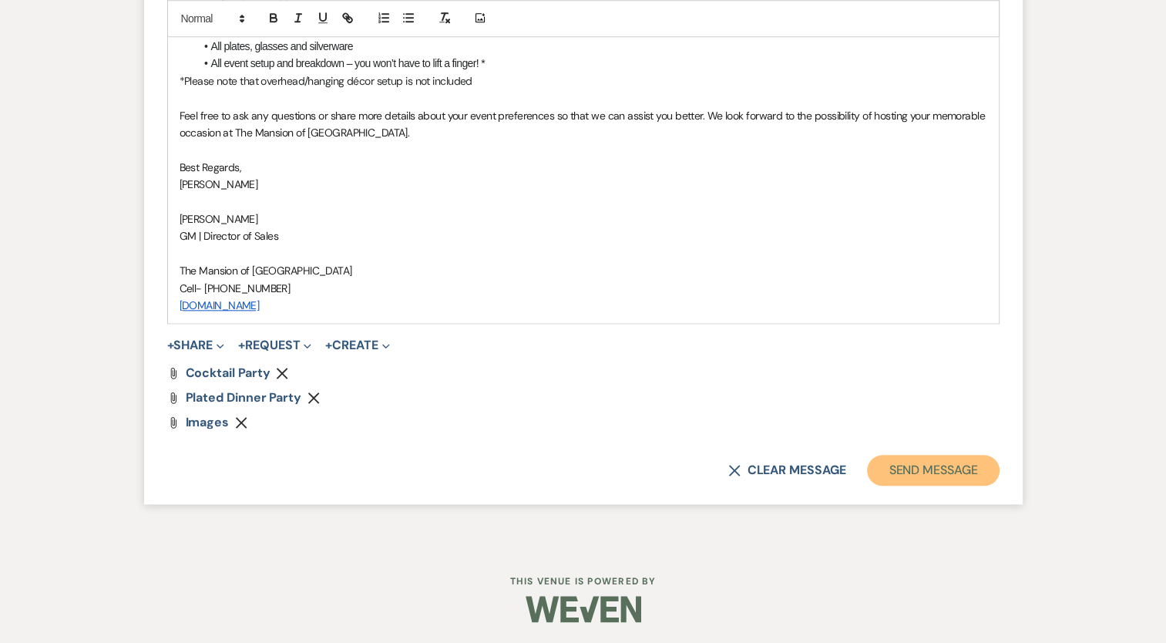
click at [925, 469] on button "Send Message" at bounding box center [933, 470] width 132 height 31
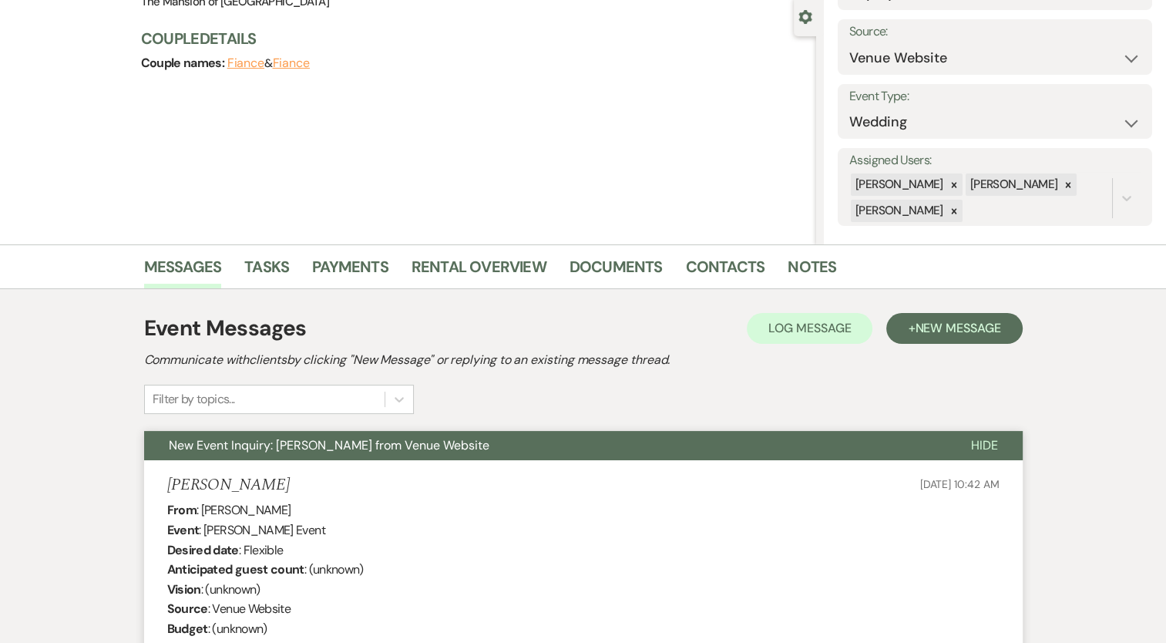
scroll to position [0, 0]
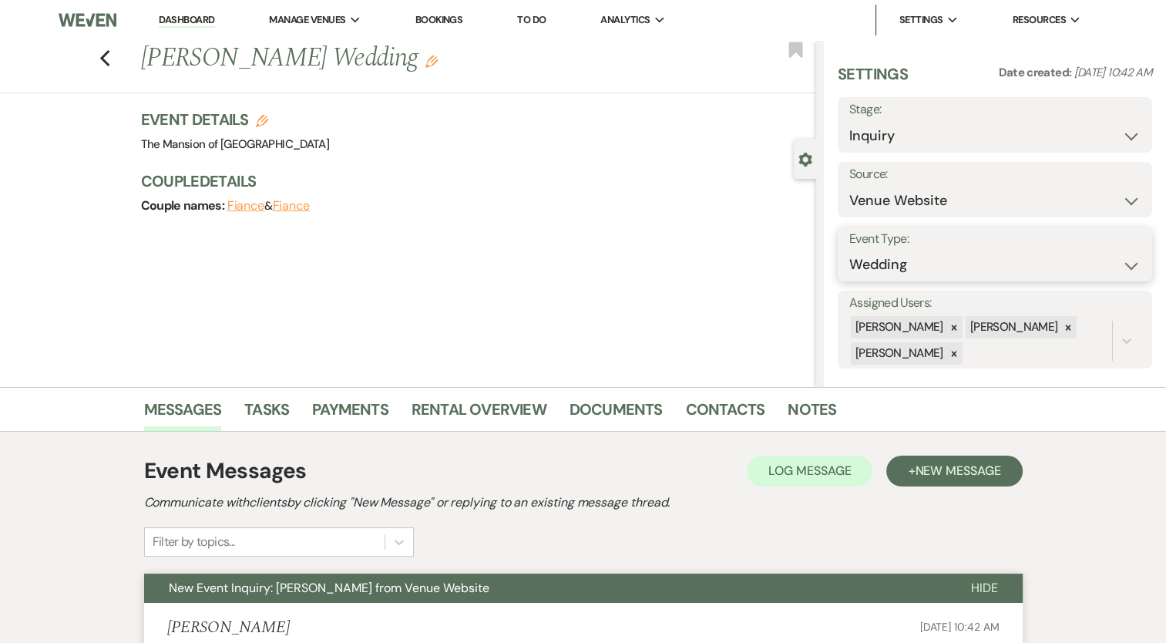
click at [923, 279] on select "Wedding Anniversary Party Baby Shower Bachelorette / Bachelor Party Birthday Pa…" at bounding box center [994, 265] width 291 height 30
click at [926, 268] on select "Wedding Anniversary Party Baby Shower Bachelorette / Bachelor Party Birthday Pa…" at bounding box center [994, 265] width 291 height 30
select select "13"
click at [849, 250] on select "Wedding Anniversary Party Baby Shower Bachelorette / Bachelor Party Birthday Pa…" at bounding box center [994, 265] width 291 height 30
click at [1002, 251] on input "Other Type*" at bounding box center [1009, 265] width 125 height 30
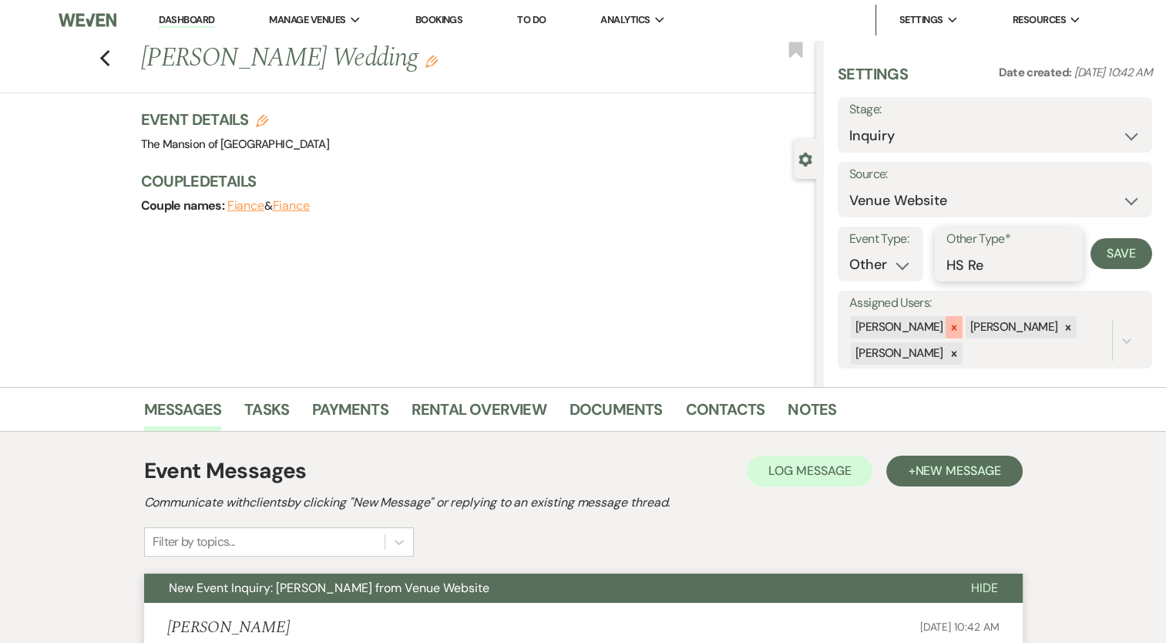
type input "HS Reunion"
click at [1098, 260] on button "Save" at bounding box center [1122, 253] width 62 height 31
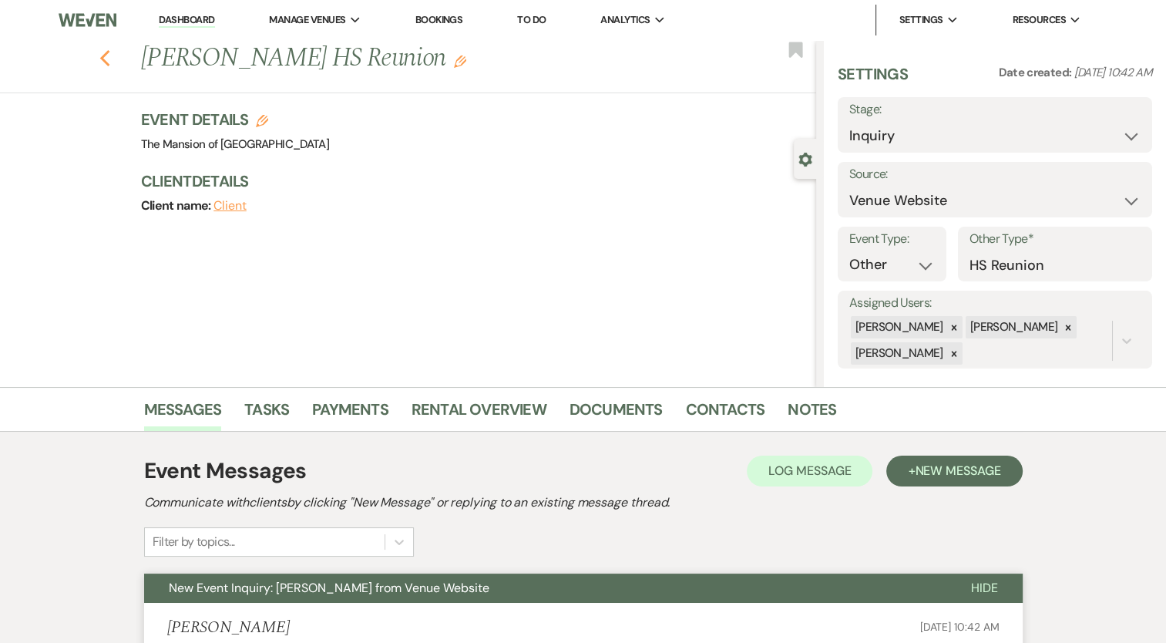
click at [105, 56] on icon "Previous" at bounding box center [105, 58] width 12 height 19
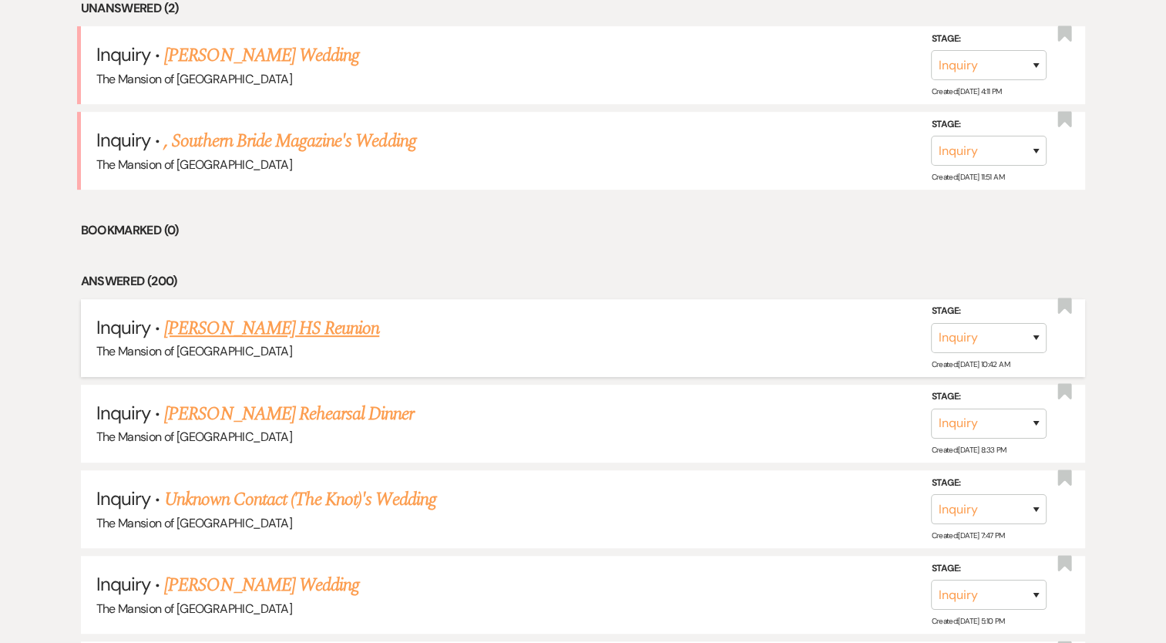
scroll to position [540, 0]
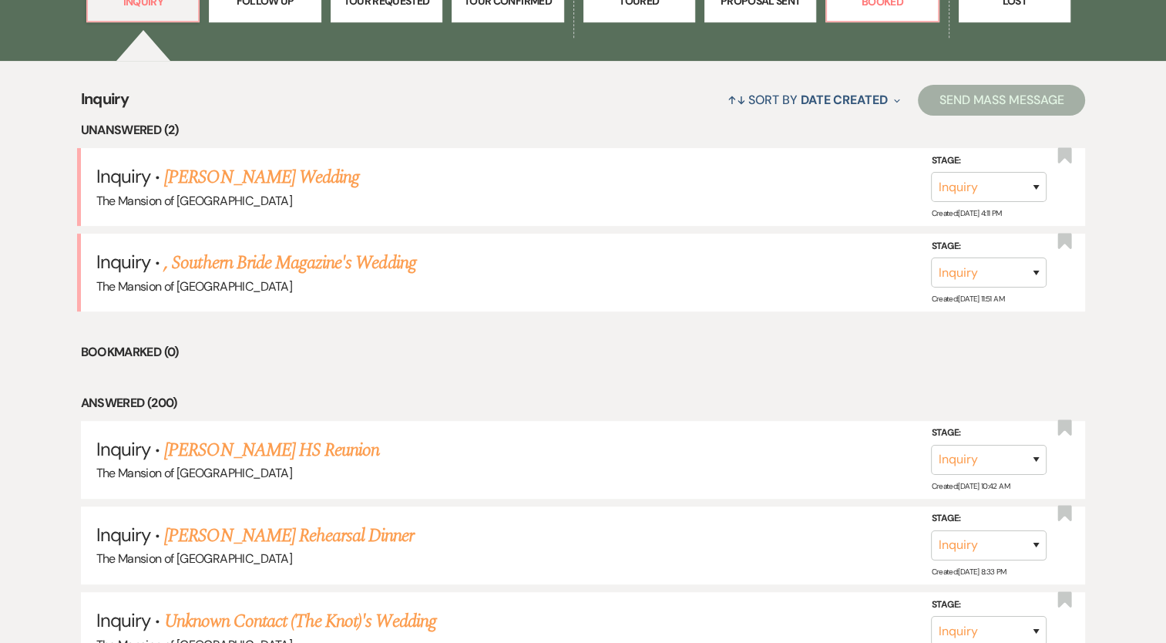
click at [315, 256] on link ", Southern Bride Magazine's Wedding" at bounding box center [289, 263] width 251 height 28
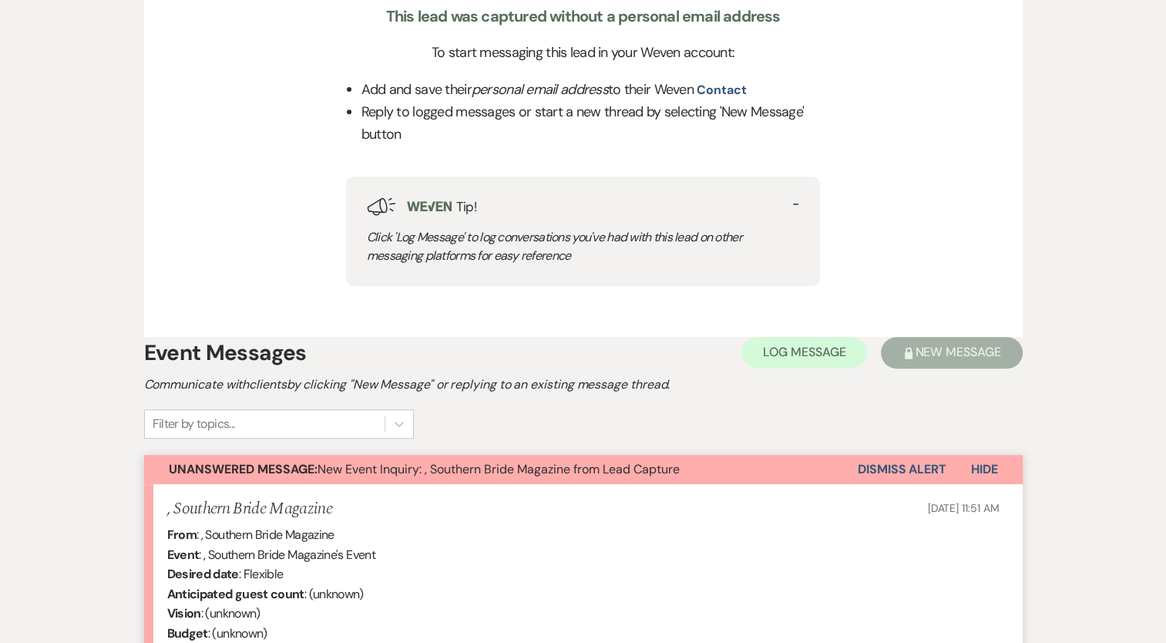
scroll to position [694, 0]
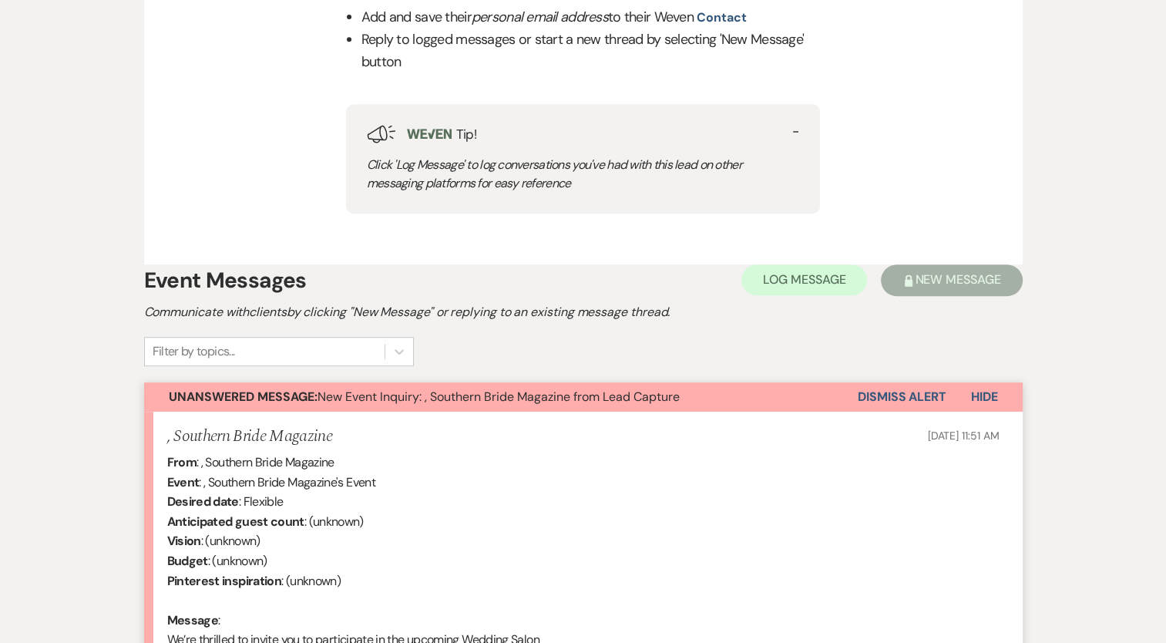
click at [858, 391] on button "Dismiss Alert" at bounding box center [902, 396] width 89 height 29
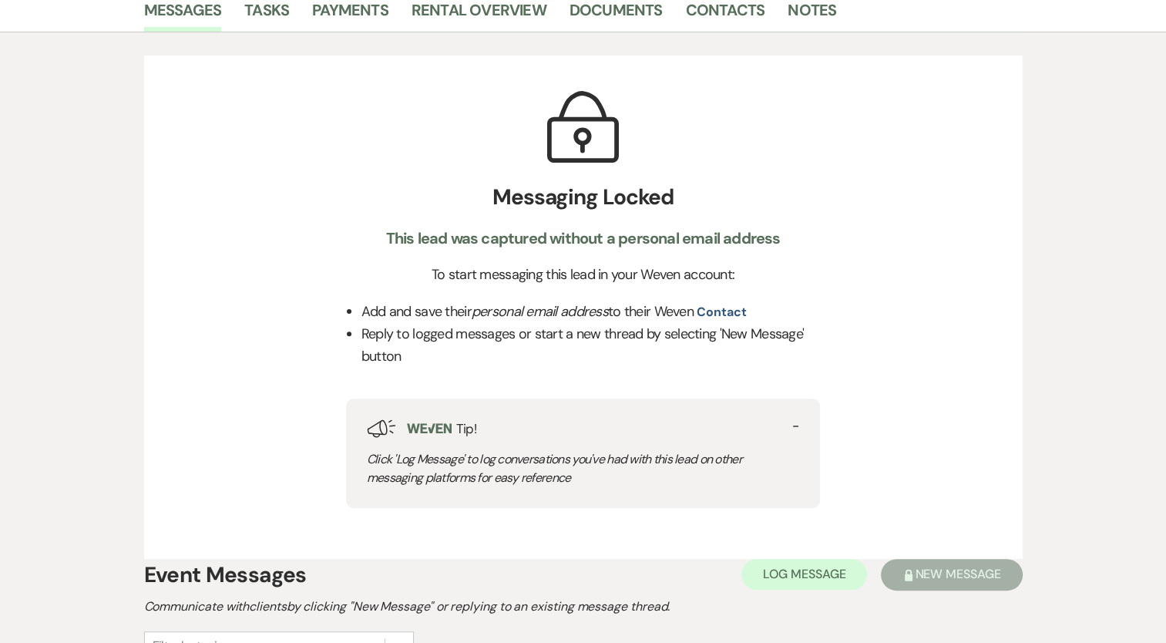
scroll to position [0, 0]
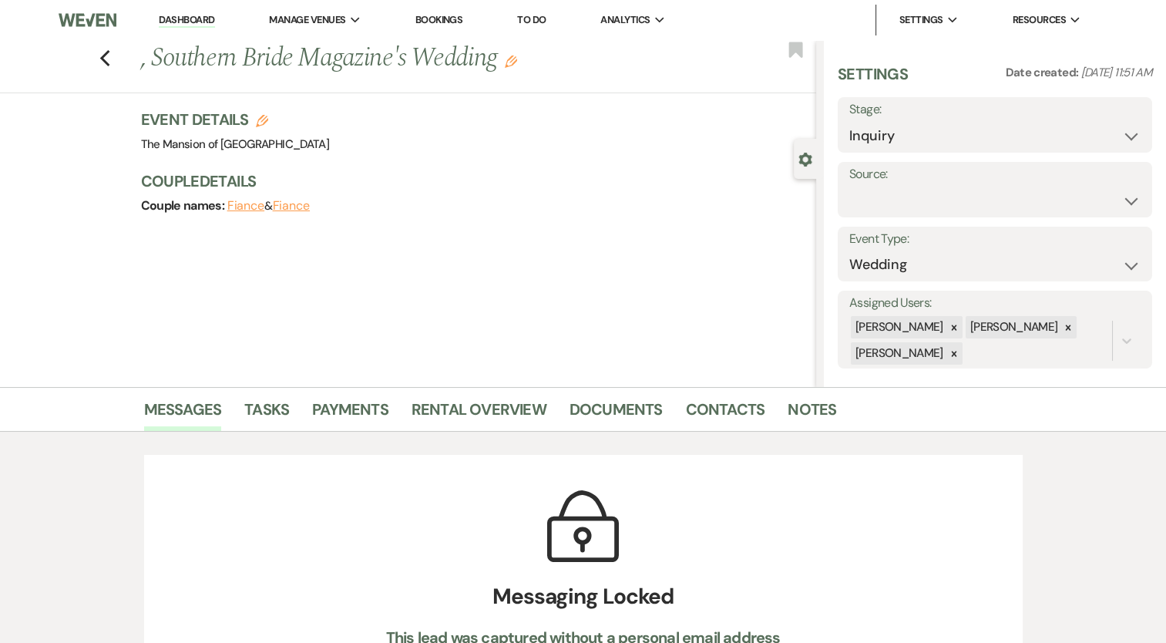
click at [117, 56] on div "Previous , Southern Bride Magazine's Wedding Edit Bookmark" at bounding box center [404, 66] width 824 height 53
click at [109, 54] on use "button" at bounding box center [104, 58] width 10 height 17
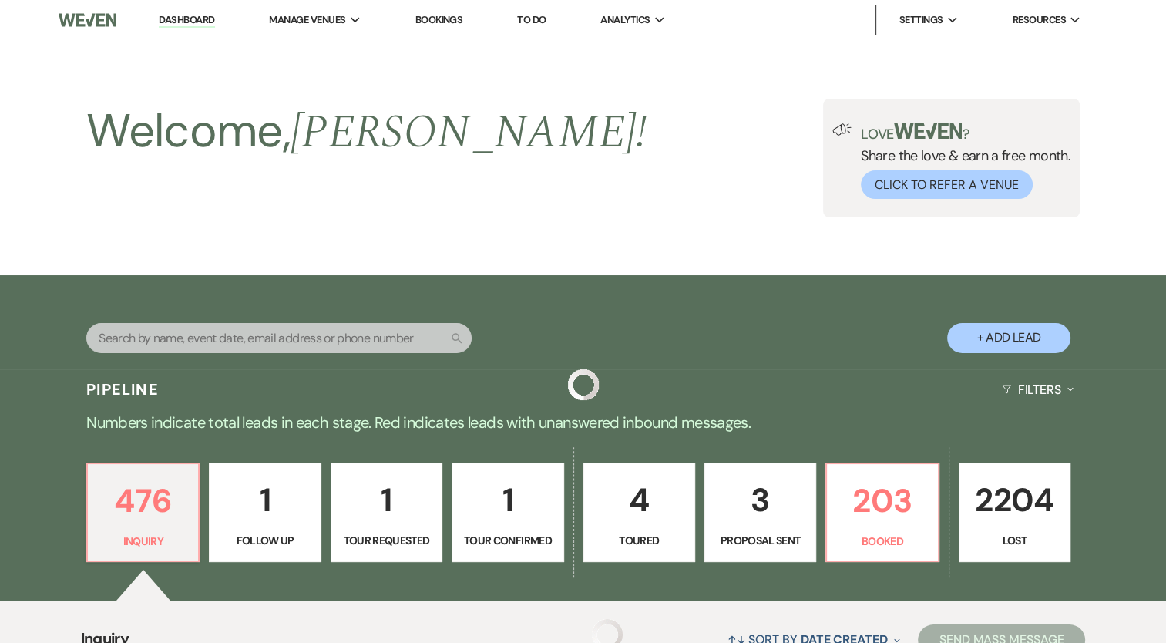
scroll to position [540, 0]
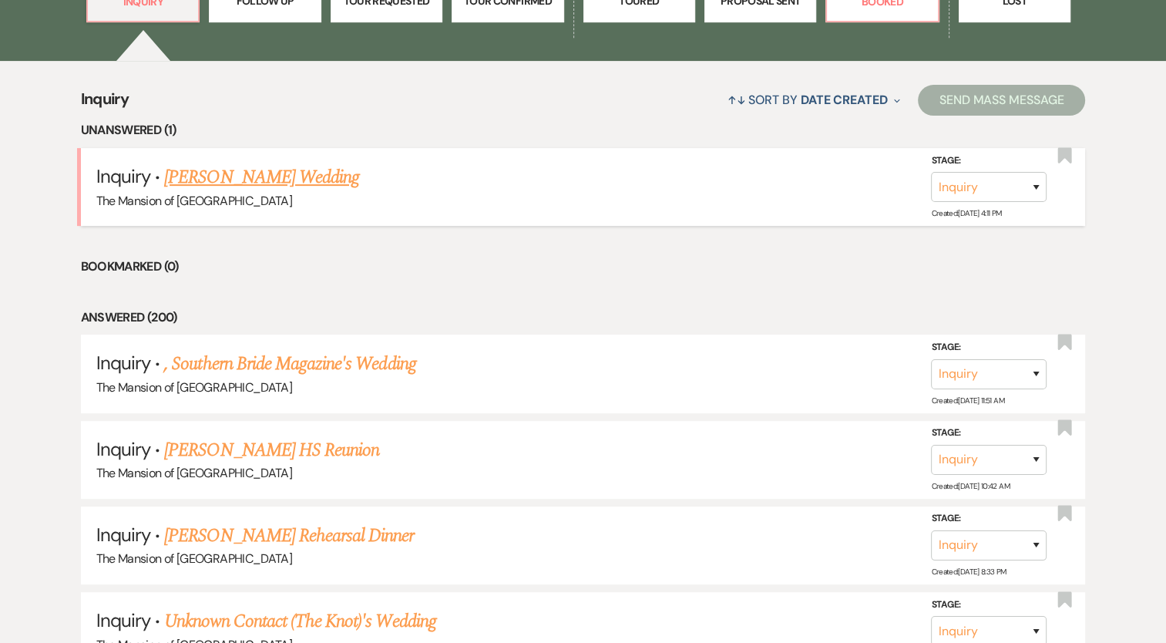
click at [250, 174] on link "[PERSON_NAME] Wedding" at bounding box center [261, 177] width 195 height 28
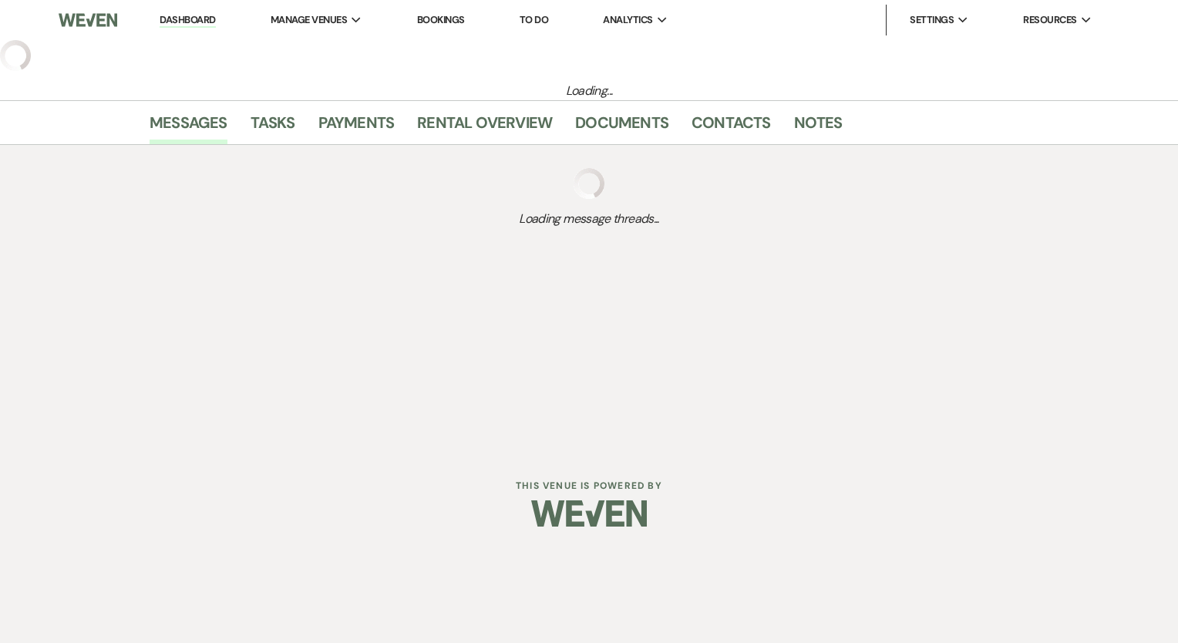
select select "5"
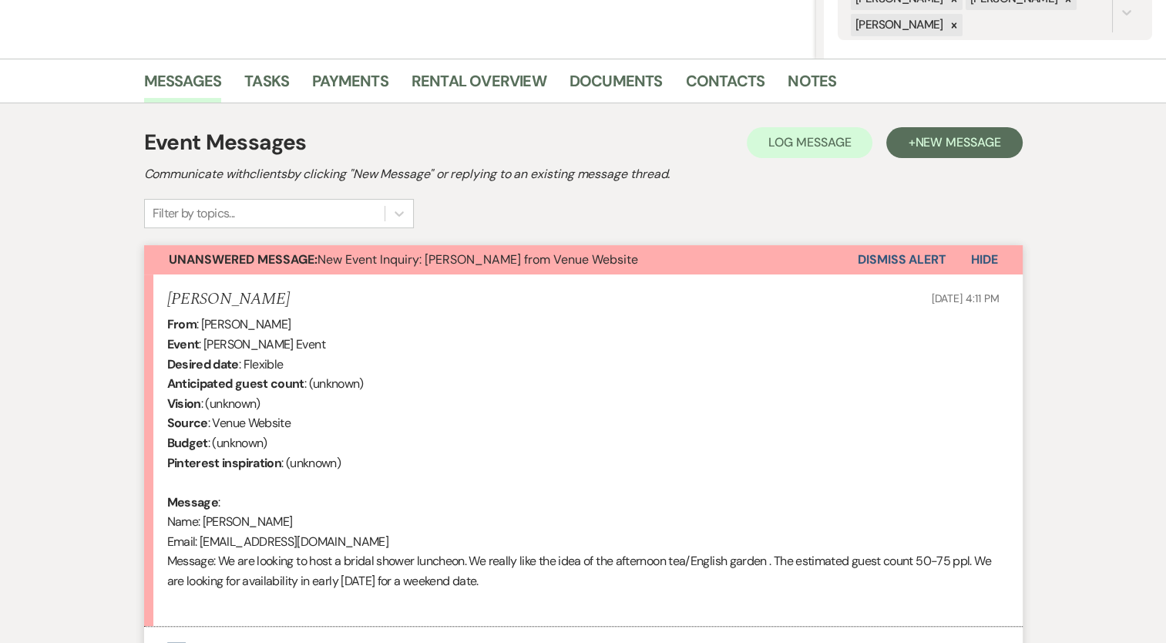
scroll to position [385, 0]
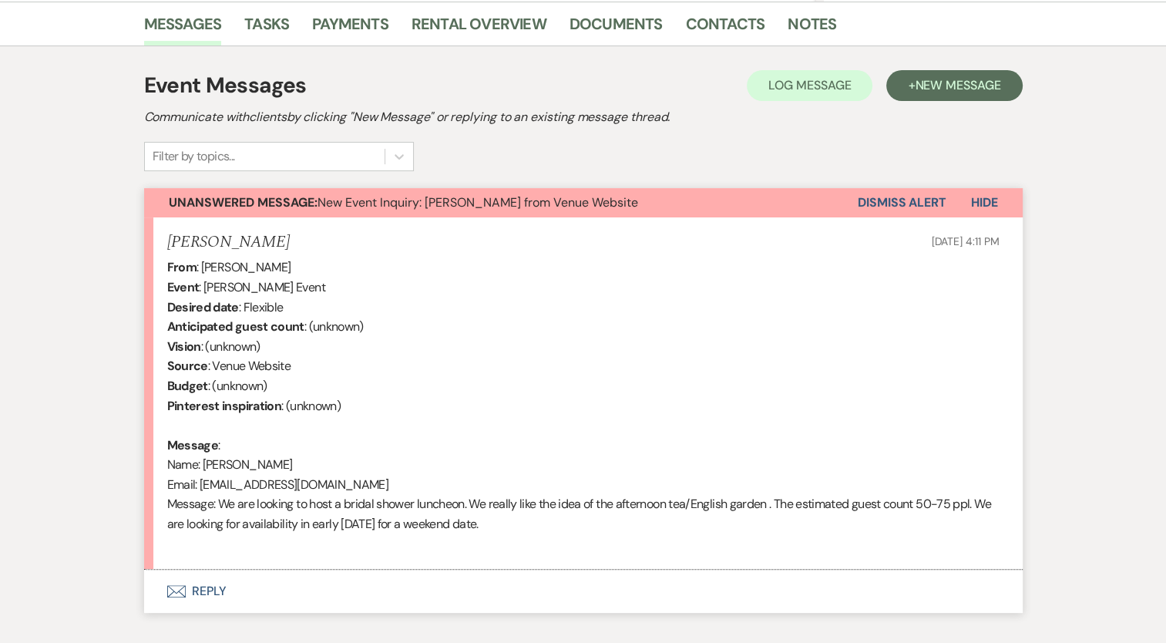
click at [201, 592] on button "Envelope Reply" at bounding box center [583, 591] width 879 height 43
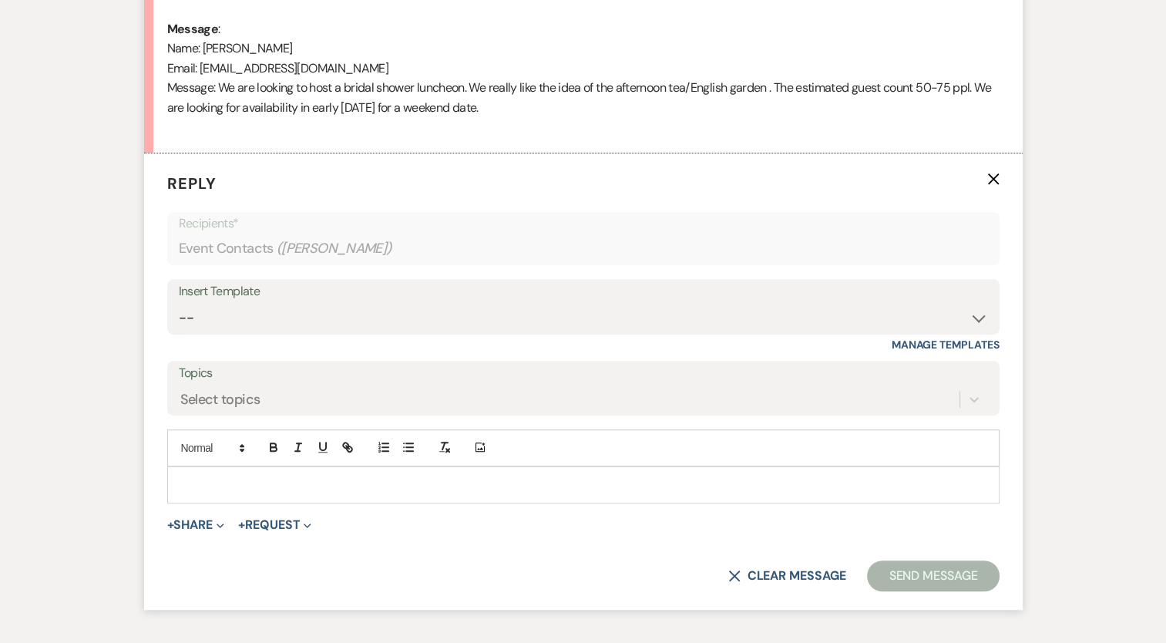
scroll to position [860, 0]
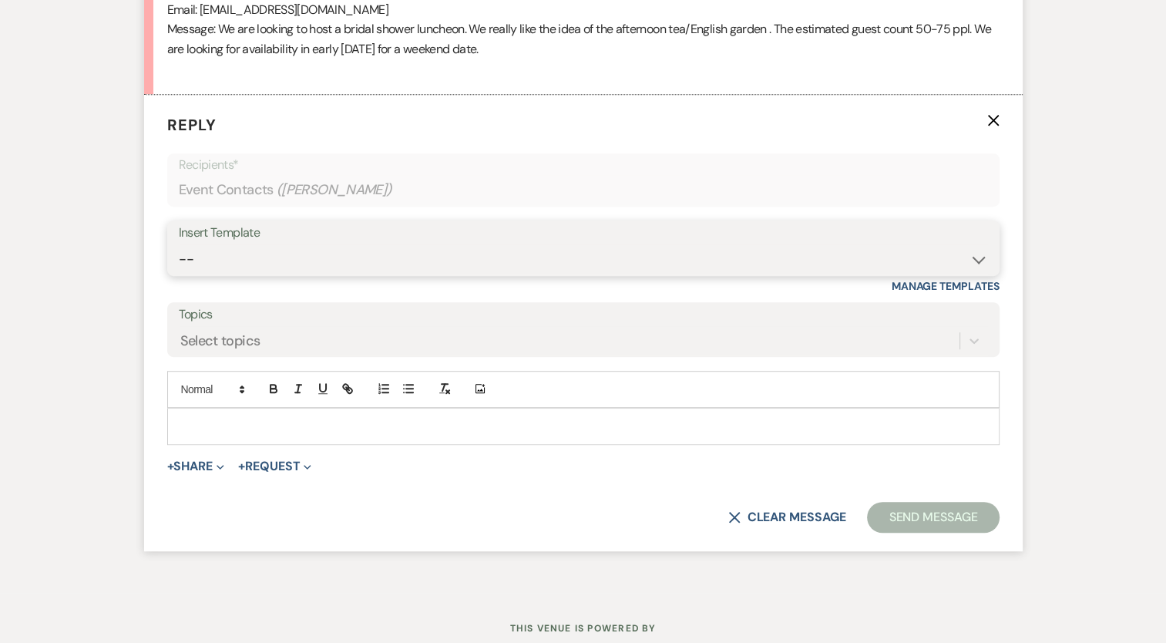
click at [321, 263] on select "-- Booking Template Final Number & Meeting Request Copy of Weven Planning Porta…" at bounding box center [583, 259] width 809 height 30
select select "1394"
click at [179, 244] on select "-- Booking Template Final Number & Meeting Request Copy of Weven Planning Porta…" at bounding box center [583, 259] width 809 height 30
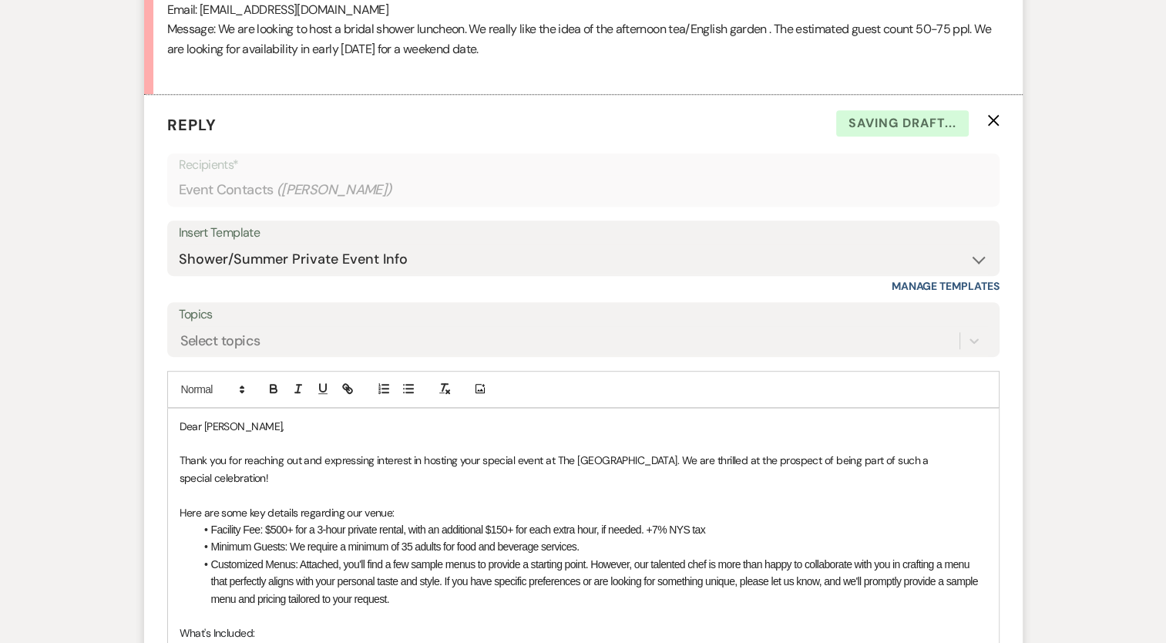
click at [305, 474] on p "Thank you for reaching out and expressing interest in hosting your special even…" at bounding box center [584, 469] width 808 height 35
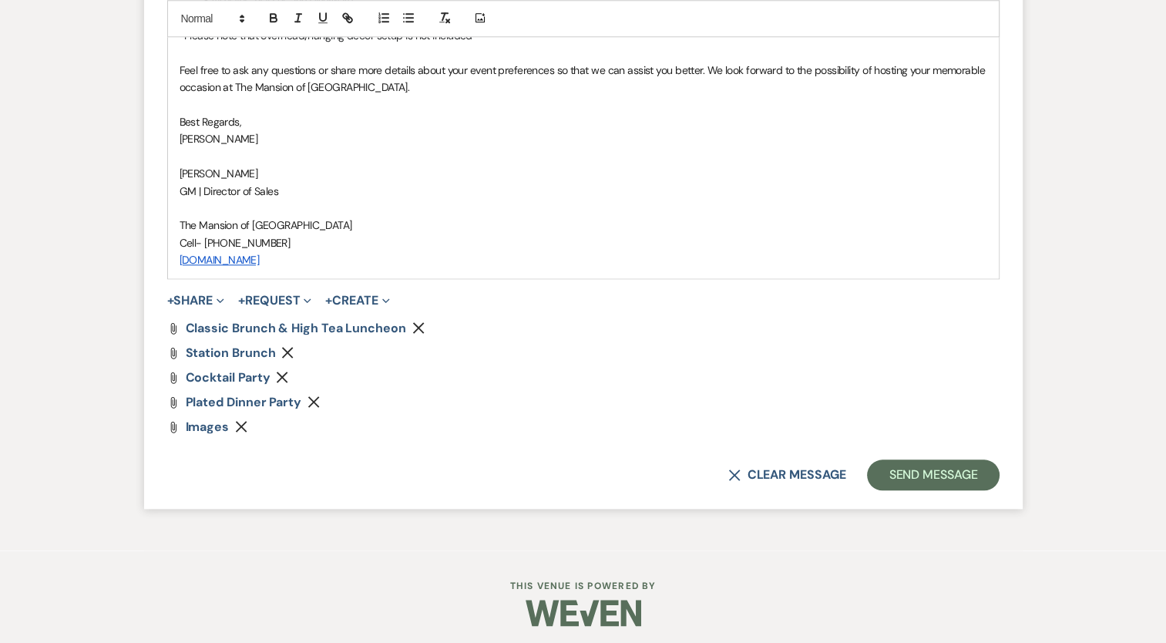
scroll to position [1669, 0]
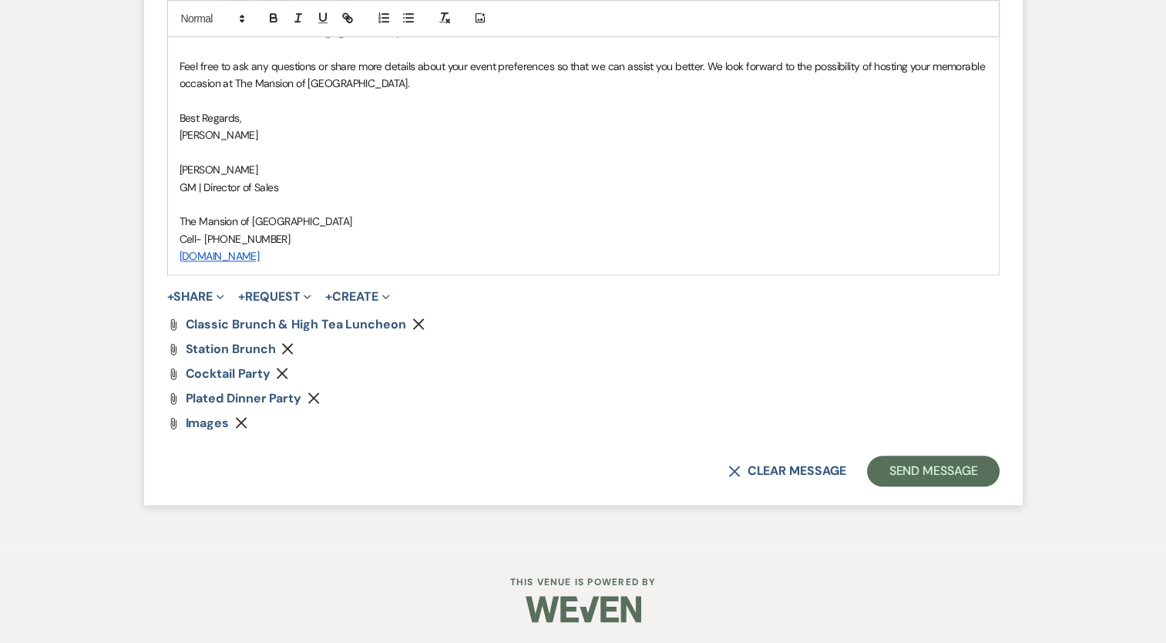
click at [313, 399] on icon "Remove" at bounding box center [314, 398] width 12 height 12
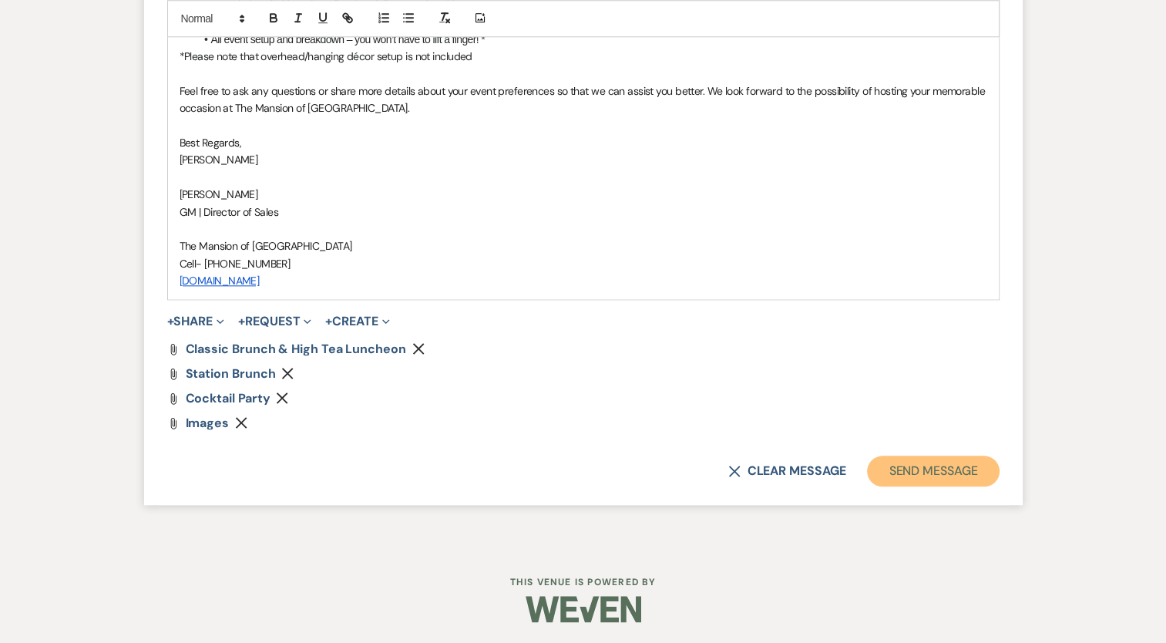
click at [971, 461] on button "Send Message" at bounding box center [933, 471] width 132 height 31
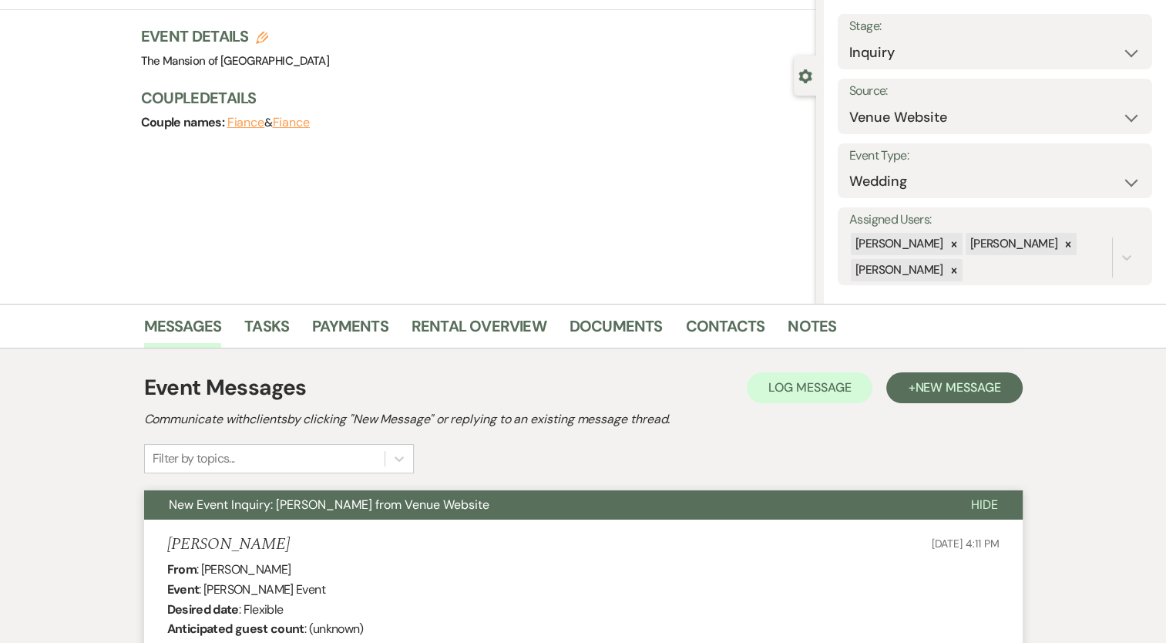
scroll to position [77, 0]
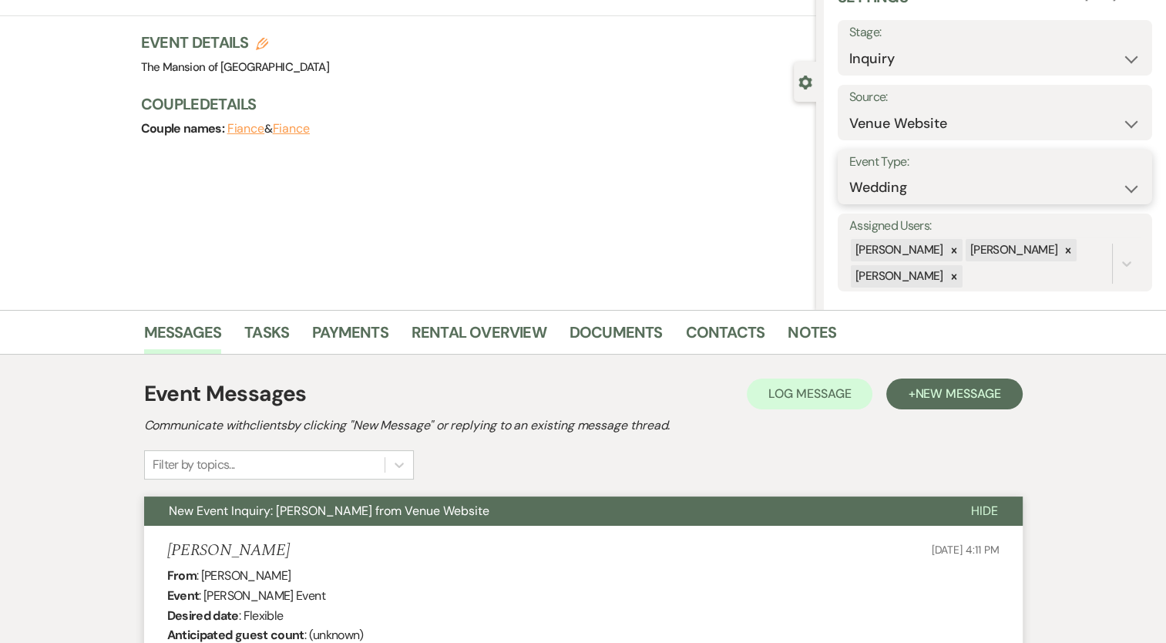
click at [917, 182] on select "Wedding Anniversary Party Baby Shower Bachelorette / Bachelor Party Birthday Pa…" at bounding box center [994, 188] width 291 height 30
select select "5"
click at [849, 173] on select "Wedding Anniversary Party Baby Shower Bachelorette / Bachelor Party Birthday Pa…" at bounding box center [994, 188] width 291 height 30
click at [1123, 173] on button "Save" at bounding box center [1110, 176] width 86 height 31
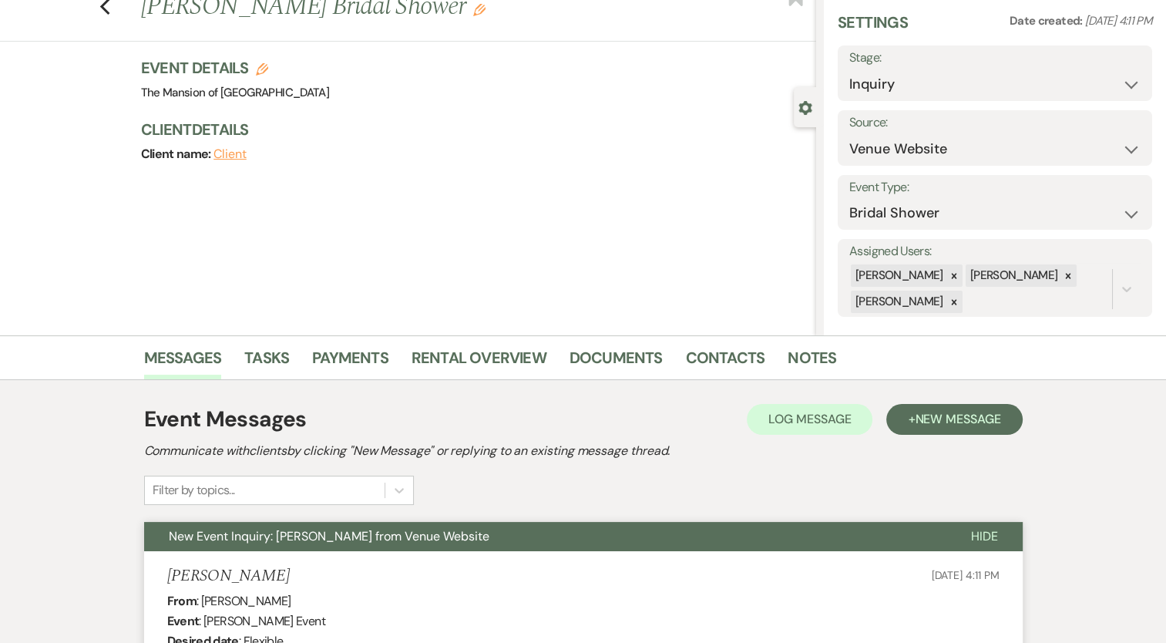
scroll to position [0, 0]
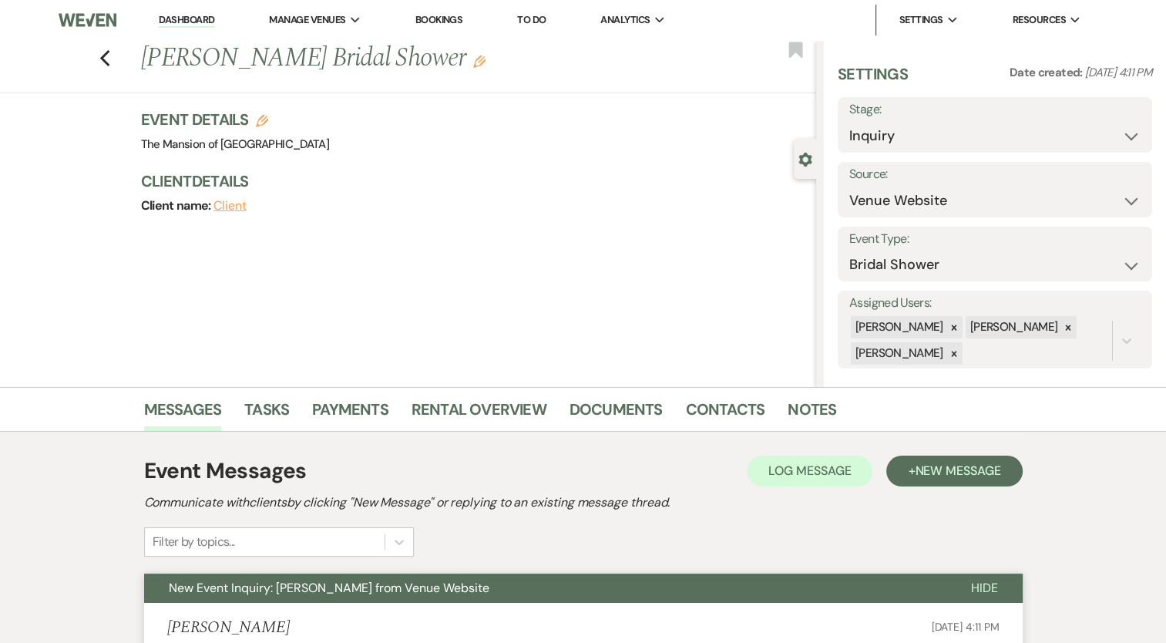
click at [187, 10] on li "Dashboard" at bounding box center [186, 20] width 71 height 31
click at [191, 20] on link "Dashboard" at bounding box center [187, 20] width 56 height 15
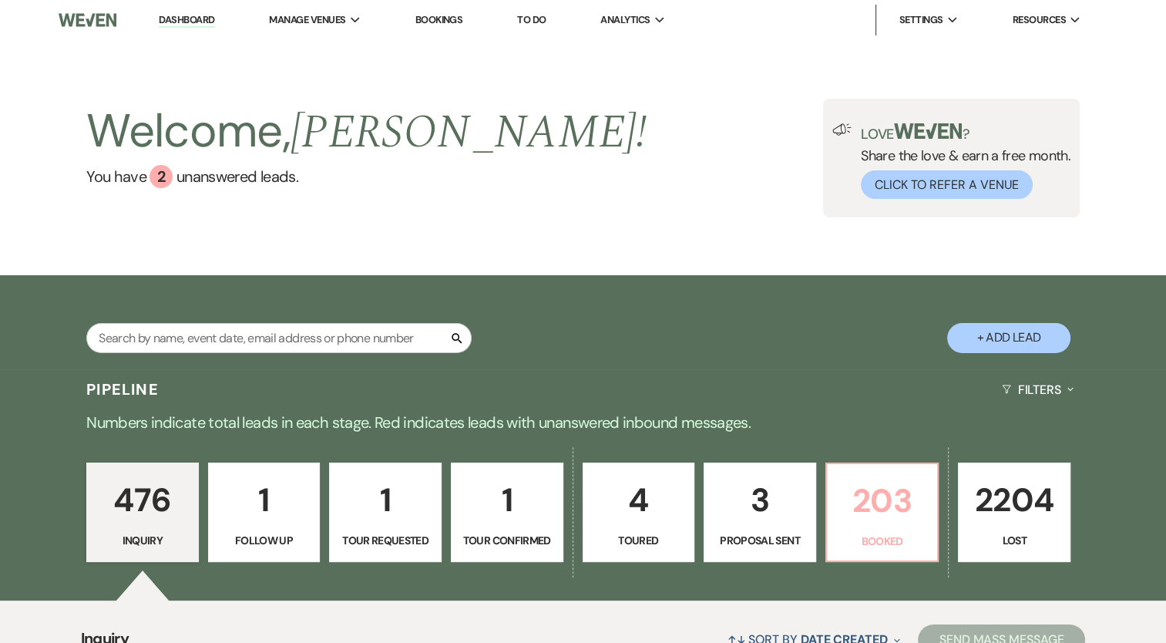
click at [842, 523] on p "203" at bounding box center [882, 501] width 93 height 52
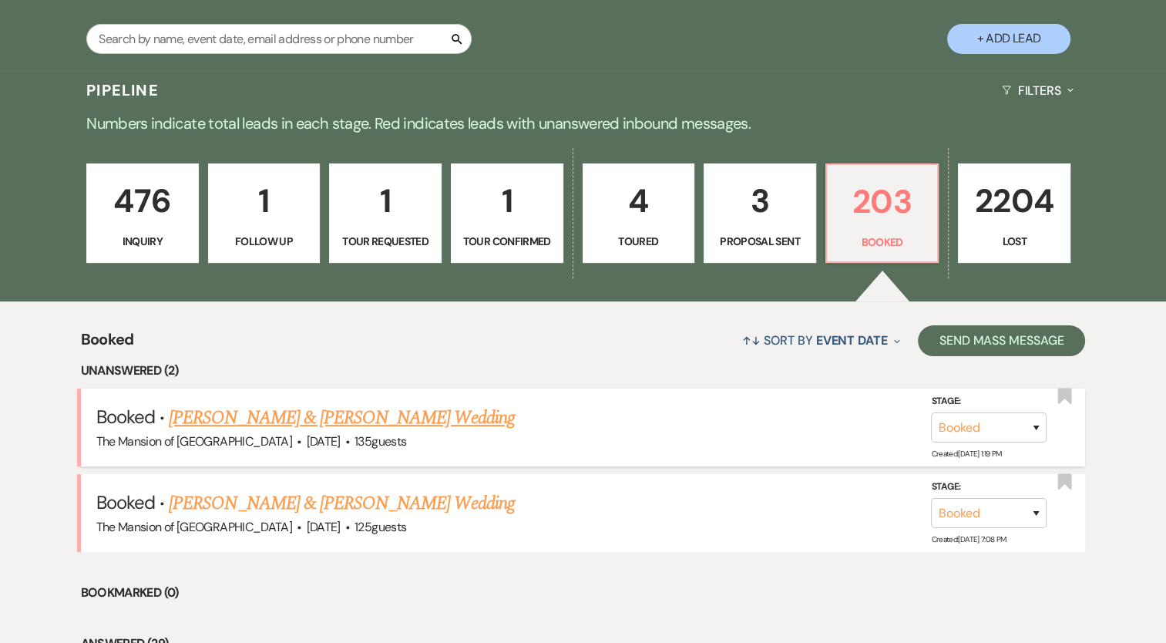
scroll to position [385, 0]
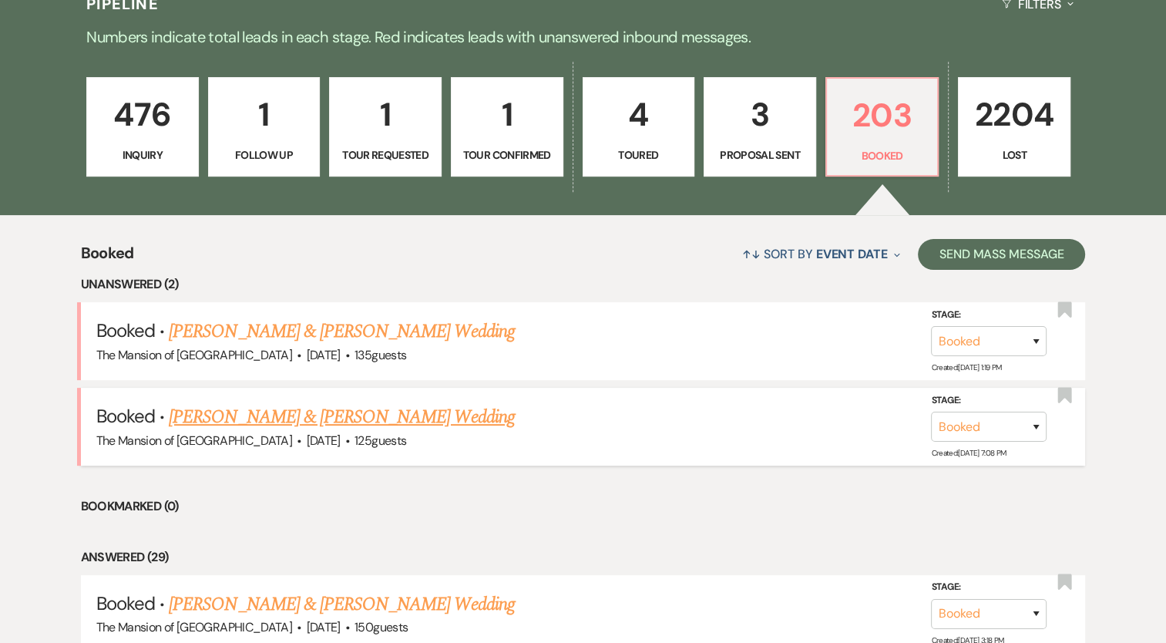
click at [382, 420] on link "[PERSON_NAME] & [PERSON_NAME] Wedding" at bounding box center [341, 417] width 345 height 28
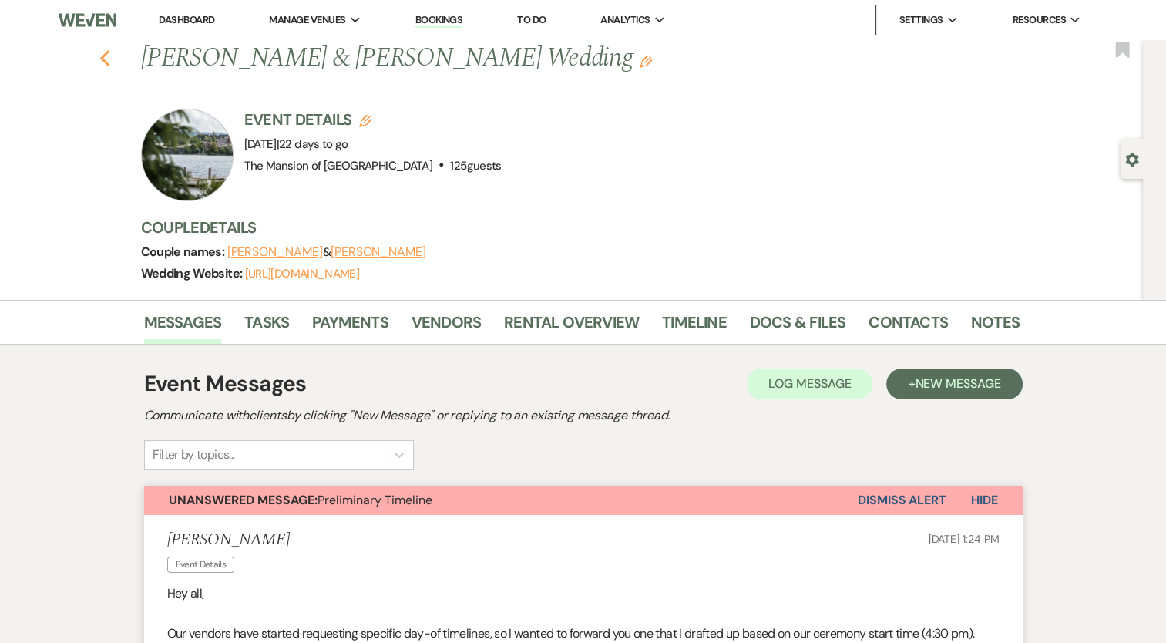
click at [105, 59] on icon "Previous" at bounding box center [105, 58] width 12 height 19
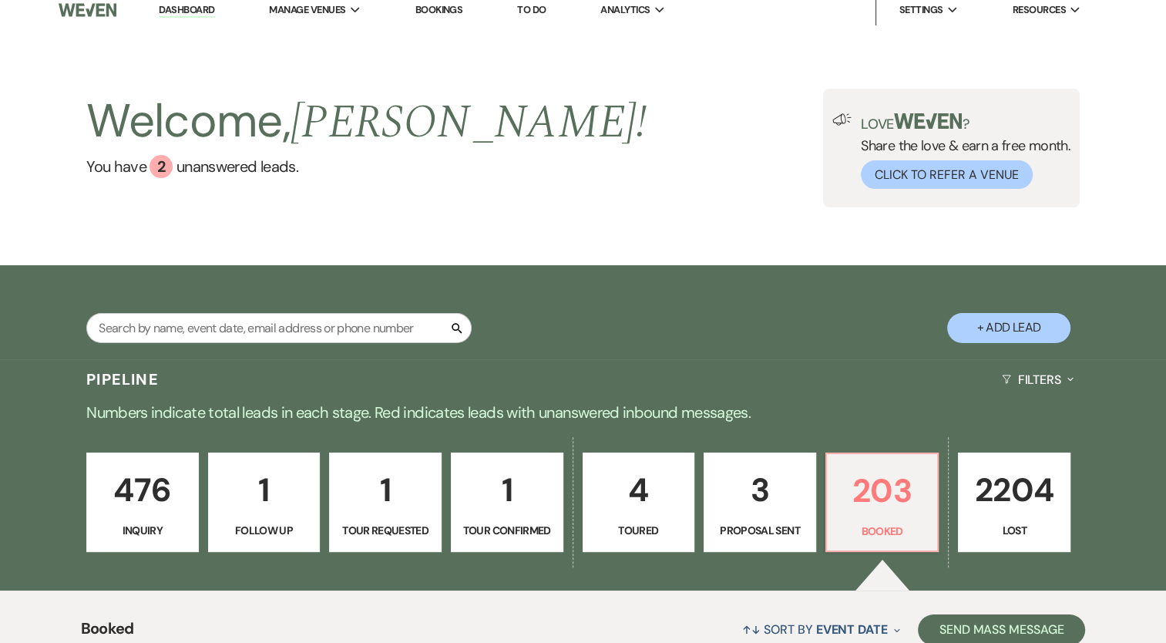
scroll to position [231, 0]
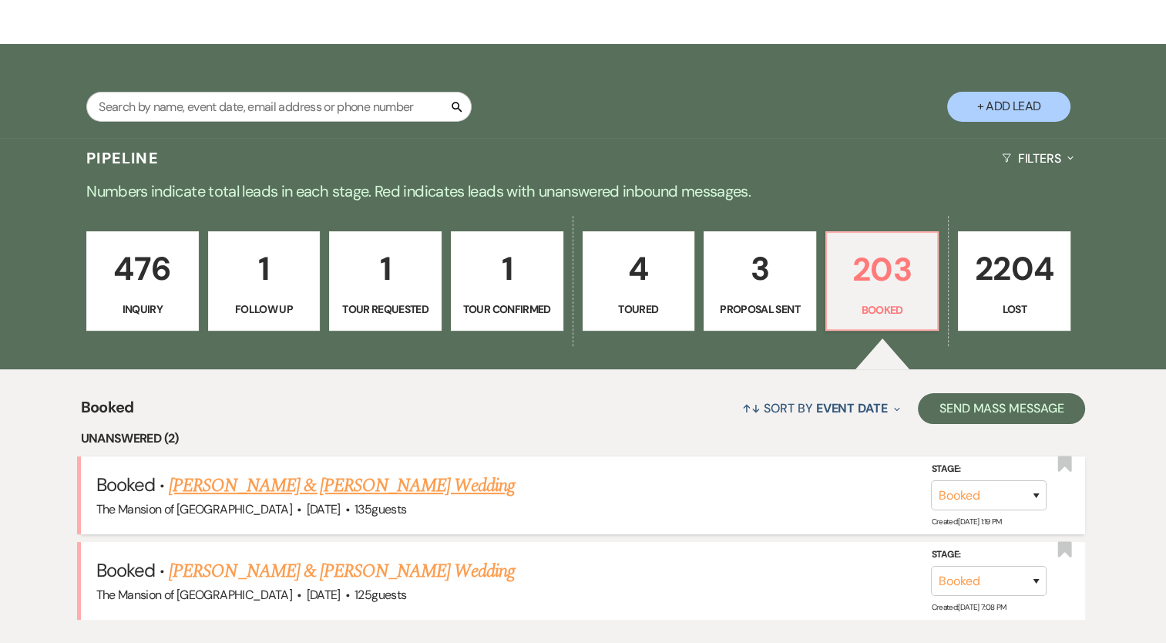
click at [302, 483] on link "[PERSON_NAME] & [PERSON_NAME] Wedding" at bounding box center [341, 486] width 345 height 28
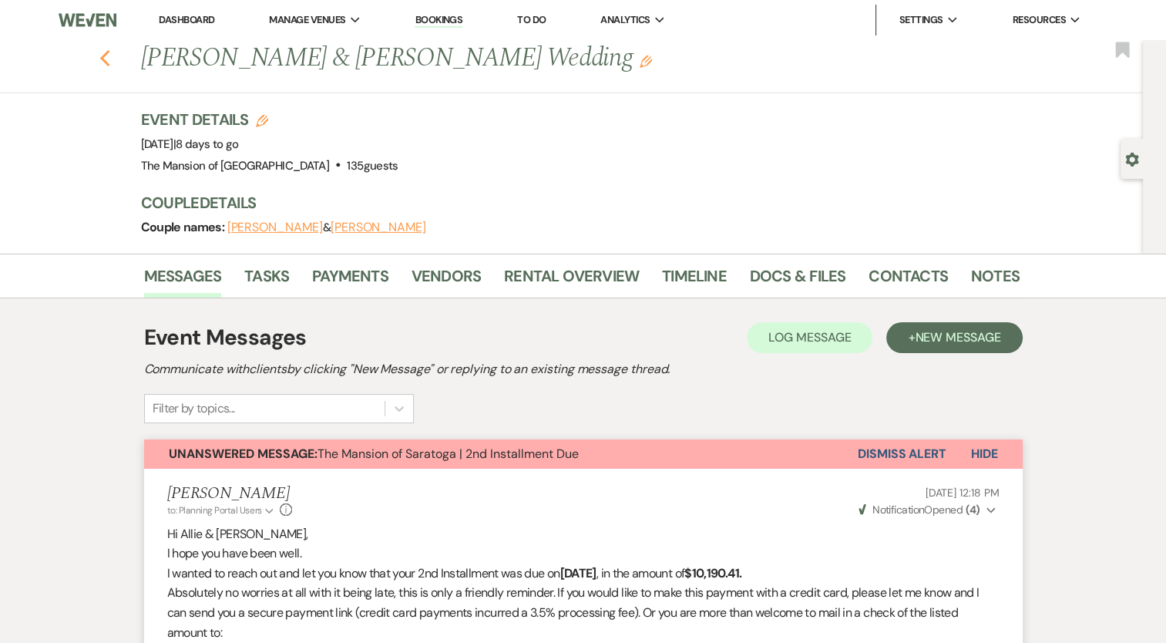
click at [111, 59] on icon "Previous" at bounding box center [105, 58] width 12 height 19
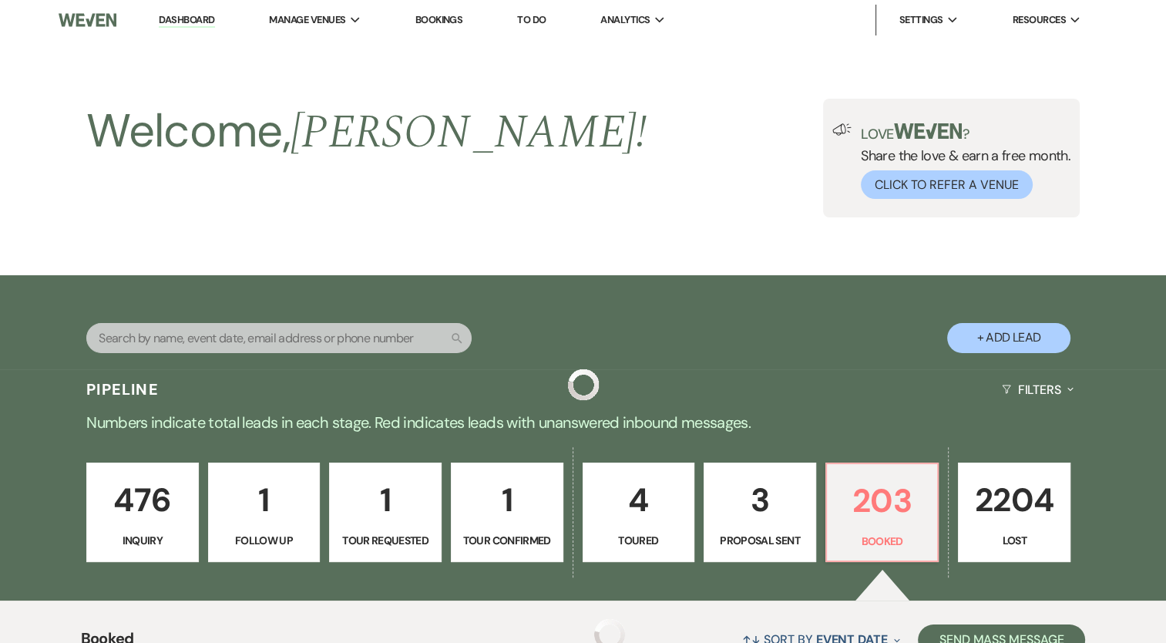
scroll to position [231, 0]
